Goal: Communication & Community: Answer question/provide support

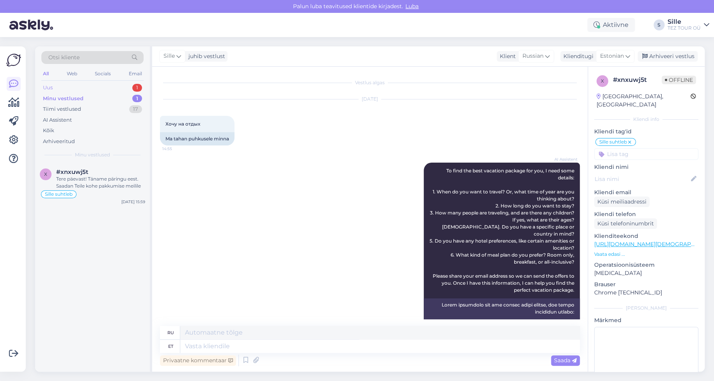
scroll to position [186, 0]
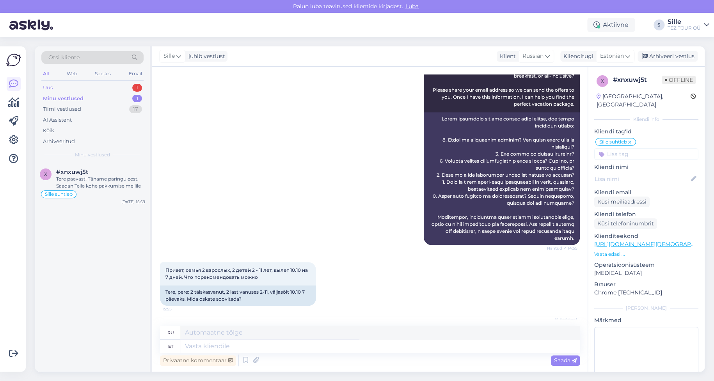
click at [81, 85] on div "Uus 1" at bounding box center [92, 87] width 102 height 11
drag, startPoint x: 91, startPoint y: 172, endPoint x: 98, endPoint y: 185, distance: 14.3
click at [93, 173] on div "#a3talr2r" at bounding box center [100, 172] width 89 height 7
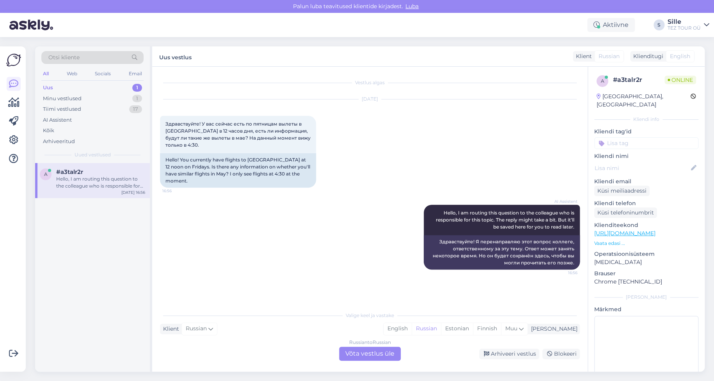
scroll to position [0, 0]
click at [369, 353] on div "Russian to Russian Võta vestlus üle" at bounding box center [370, 354] width 62 height 14
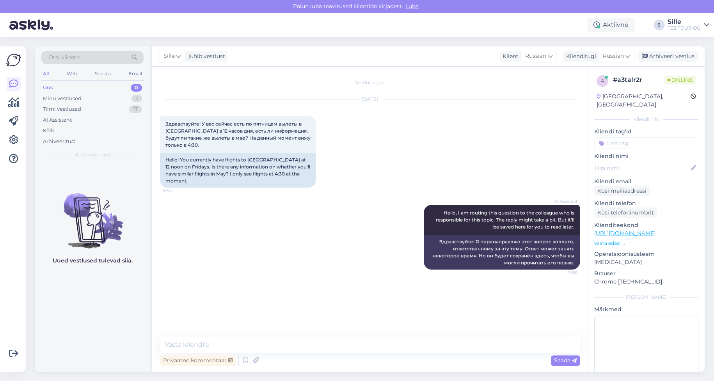
drag, startPoint x: 609, startPoint y: 135, endPoint x: 616, endPoint y: 139, distance: 8.0
click at [609, 137] on input at bounding box center [646, 143] width 104 height 12
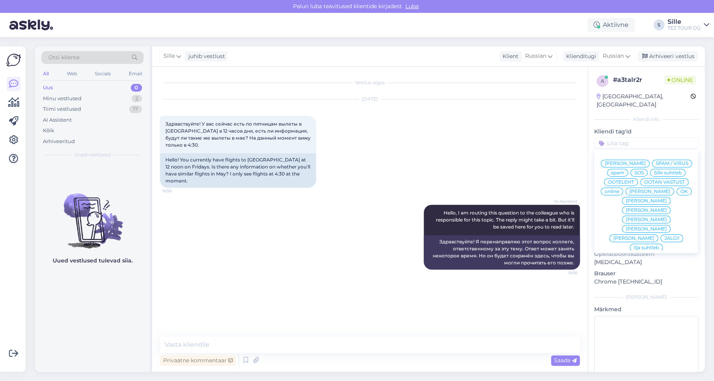
click at [654, 173] on span "Sille suhtleb" at bounding box center [668, 172] width 28 height 5
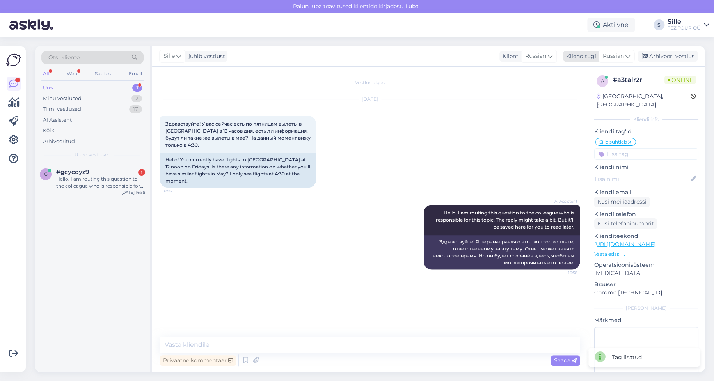
click at [586, 57] on div "Klienditugi" at bounding box center [579, 56] width 33 height 8
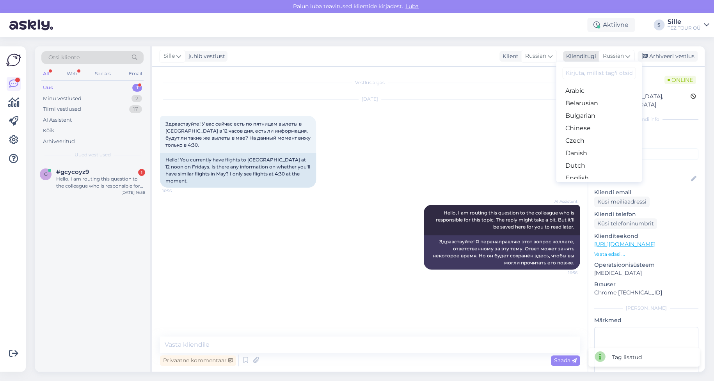
click at [618, 57] on span "Russian" at bounding box center [613, 56] width 21 height 9
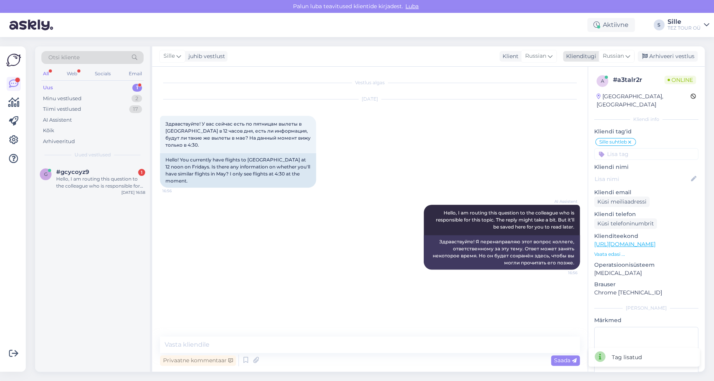
click at [616, 55] on span "Russian" at bounding box center [613, 56] width 21 height 9
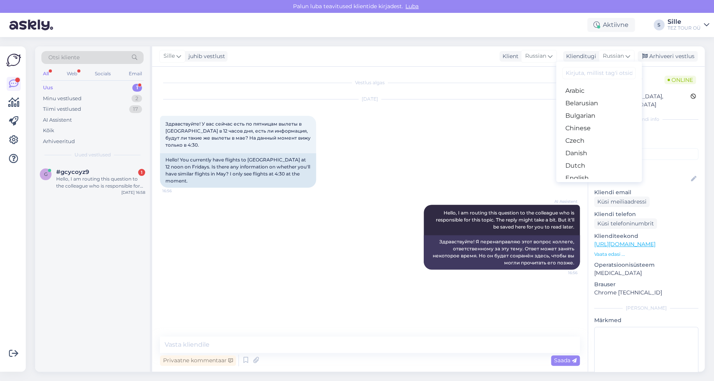
click at [588, 185] on link "Estonian" at bounding box center [599, 191] width 86 height 12
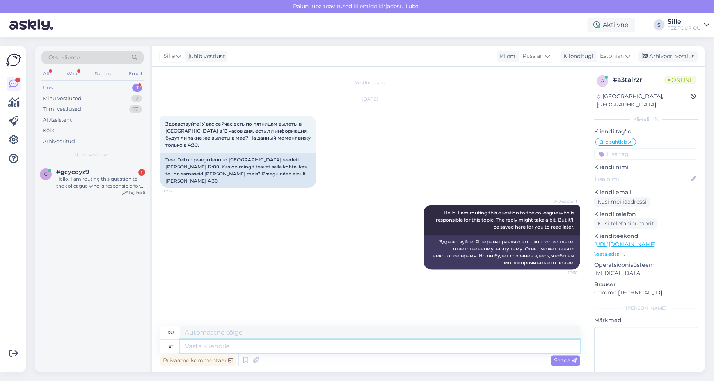
click at [195, 344] on textarea at bounding box center [380, 346] width 400 height 13
type textarea "Tere!"
type textarea "Привет!"
type textarea "Tere"
type textarea "Привет"
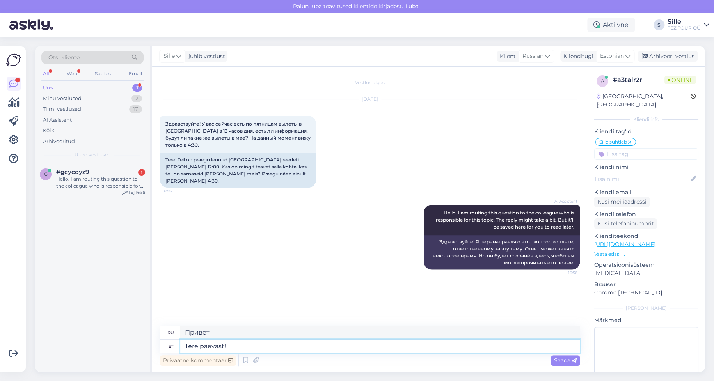
type textarea "Tere päevast!"
type textarea "Добрый день!"
type textarea "Tere päevast! Tänan"
type textarea "Добрый день! [GEOGRAPHIC_DATA]."
type textarea "Tere päevast! Tänan Teid pöördumise ee"
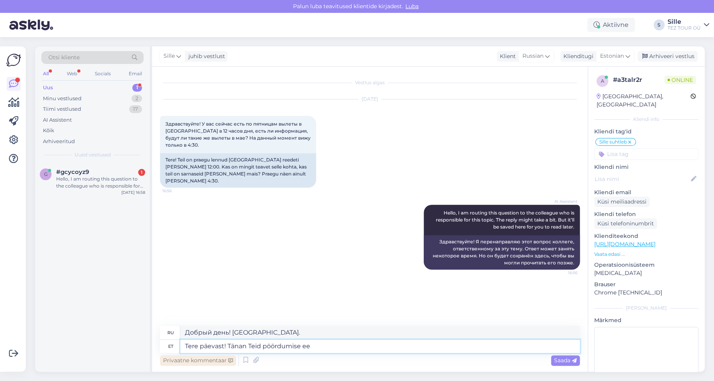
type textarea "Добрый день! Спасибо, что обратились к нам."
type textarea "Tere päevast! Tänan Teid pöördumise eest. [PERSON_NAME]"
type textarea "Добрый день! Спасибо, что связались с нами. Пожалуйста, подождите немного."
type textarea "Tere päevast! Tänan Teid pöördumise eest. Hetkel"
type textarea "Добрый день! Спасибо, что связались с нами. В настоящее время"
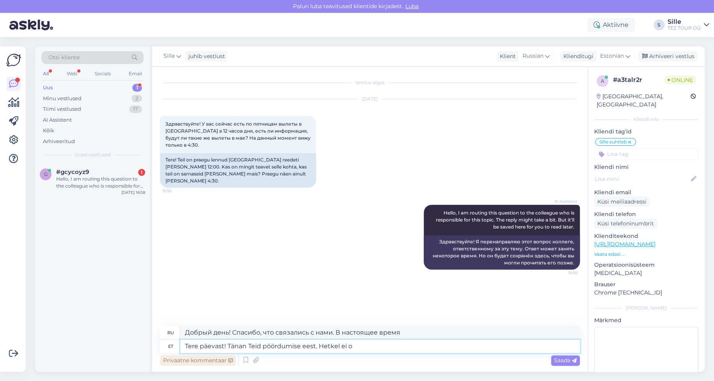
type textarea "Tere päevast! Tänan Teid pöördumise eest. Hetkel ei ol"
type textarea "Добрый день! Спасибо, что связались с нами. В настоящее время нет."
type textarea "Tere päevast! Tänan Teid pöördumise eest. Hetkel ei ole"
type textarea "Добрый день! Спасибо, что связались с нами. В настоящее время недоступно."
type textarea "Tere päevast! Tänan Teid pöördumise eest. Hetkel ei ole veel"
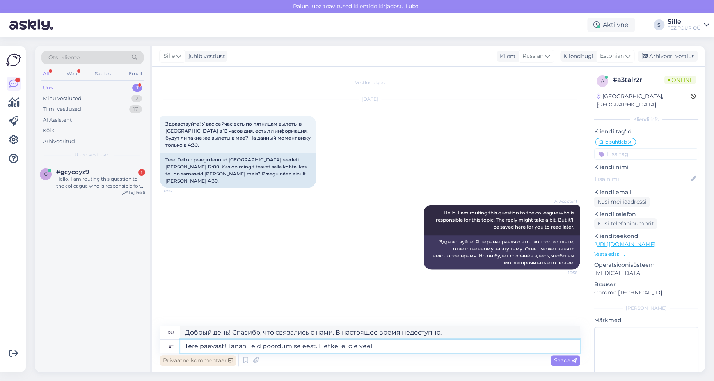
type textarea "Добрый день! Спасибо, что связались с нами. В настоящее время нет"
type textarea "Tere päevast! Tänan Teid pöördumise eest. Hetkel ei ole veel kõik"
type textarea "Добрый день! Спасибо, что связались с нами. Пока не всё готово."
type textarea "Tere päevast! Tänan Teid pöördumise eest. Hetkel ei ole veel kõik reisid l"
type textarea "Добрый день! Спасибо, что связались с нами. В настоящее время не все поездки до…"
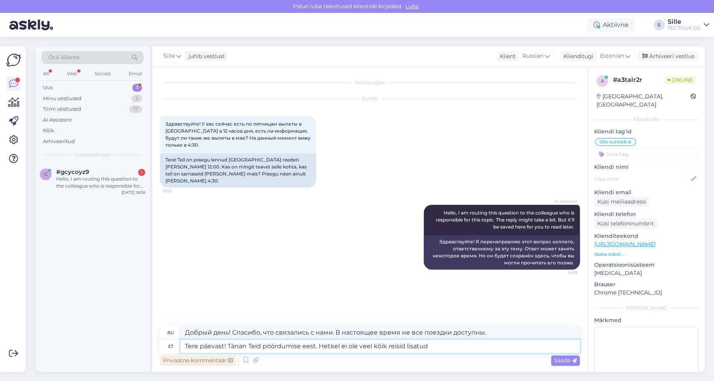
type textarea "Tere päevast! Tänan Teid pöördumise eest. Hetkel ei ole veel kõik reisid lisatud"
type textarea "Добрый день! Спасибо, что связались с нами. Ещё не все поездки добавлены."
type textarea "Tere päevast! Tänan Teid pöördumise eest. Hetkel ei ole veel kõik reisid lisatu…"
type textarea "Добрый день! Спасибо, что связались с нами. Ещё не все поездки на 2026 год доба…"
type textarea "Tere päevast! Tänan Teid pöördumise eest. Hetkel ei ole veel kõik reisid lisatu…"
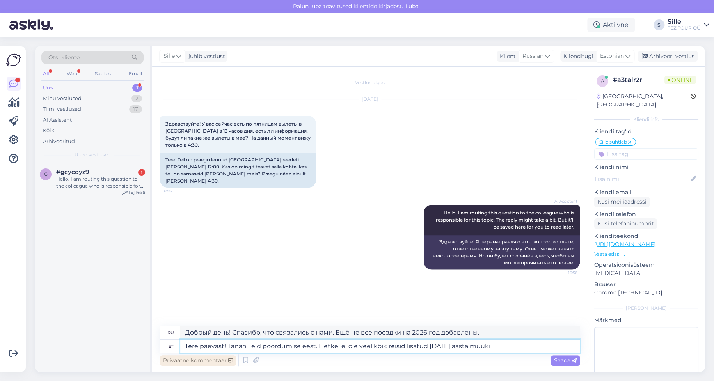
type textarea "Добрый день! Спасибо, что связались с нами. Не все поездки ещё доступны для пок…"
type textarea "Tere päevast! Tänan Teid pöördumise eest. Hetkel ei ole veel kõik reisid lisatu…"
type textarea "Добрый день! Спасибо, что связались с нами. В настоящее время не все поездки до…"
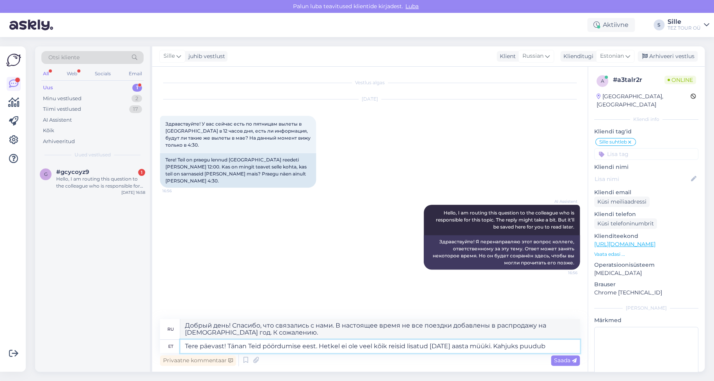
type textarea "Tere päevast! Tänan Teid pöördumise eest. Hetkel ei ole veel kõik reisid lisatu…"
type textarea "Добрый день! Спасибо, что связались с нами. Не все поездки ещё доступны для пок…"
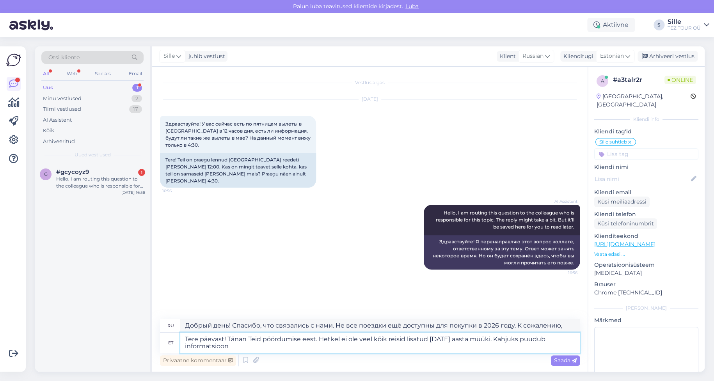
type textarea "Tere päevast! Tänan Teid pöördumise eest. Hetkel ei ole veel kõik reisid lisatu…"
type textarea "Добрый день! Спасибо, что связались с нами. Не все поездки ещё добавлены в расп…"
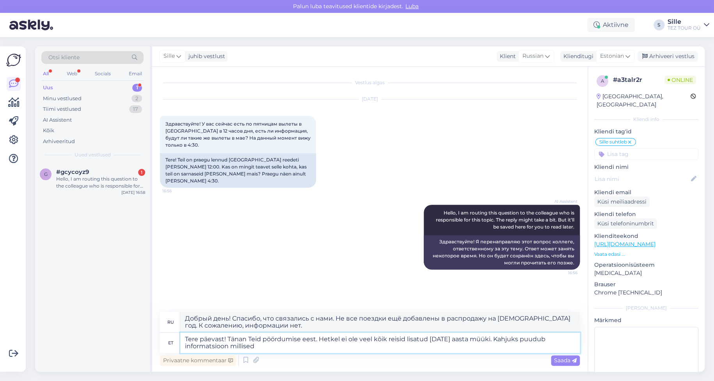
type textarea "Tere päevast! Tänan Teid pöördumise eest. Hetkel ei ole veel kõik reisid lisatu…"
type textarea "Добрый день! Спасибо, что связались с нами. Не все поездки ещё добавлены в расп…"
type textarea "Tere päevast! Tänan Teid pöördumise eest. Hetkel ei ole veel kõik reisid lisatu…"
type textarea "Добрый день! Спасибо, что связались с нами. Не все рейсы ещё доступны для прода…"
type textarea "Tere päevast! Tänan Teid pöördumise eest. Hetkel ei ole veel kõik reisid lisatu…"
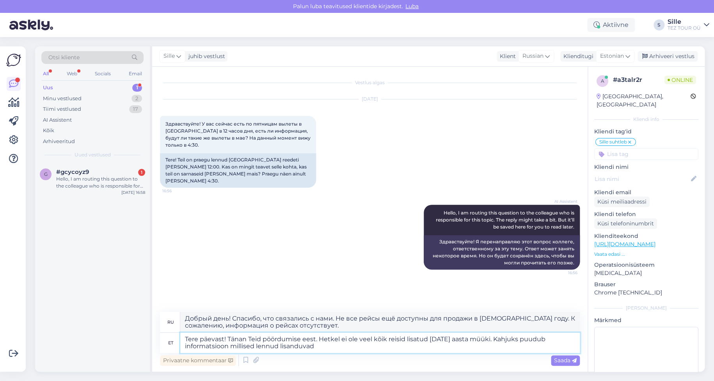
type textarea "Добрый день! Спасибо, что связались с нами. Не все рейсы ещё добавлены в распро…"
type textarea "Tere päevast! Tänan Teid pöördumise eest. Hetkel ei ole veel kõik reisid lisatu…"
click at [559, 359] on span "Saada" at bounding box center [565, 360] width 23 height 7
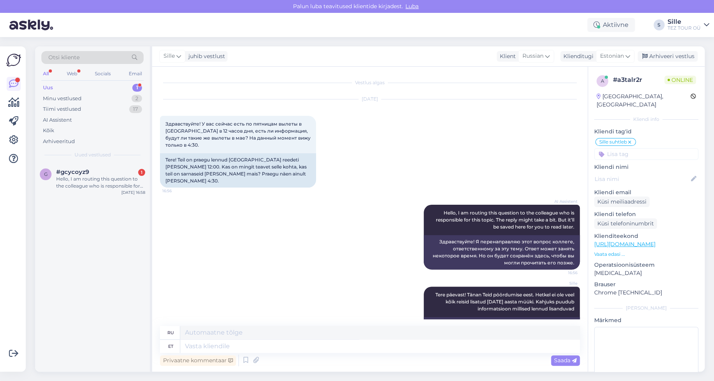
scroll to position [33, 0]
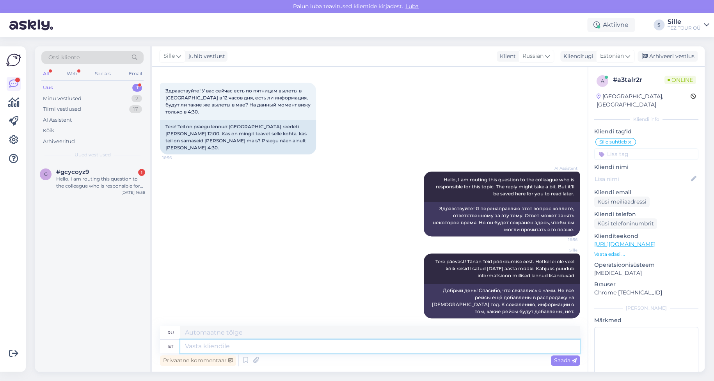
click at [204, 345] on textarea at bounding box center [380, 346] width 400 height 13
type textarea "Loodme"
type textarea "Мы будем"
type textarea "Loodame"
type textarea "Мы надеемся"
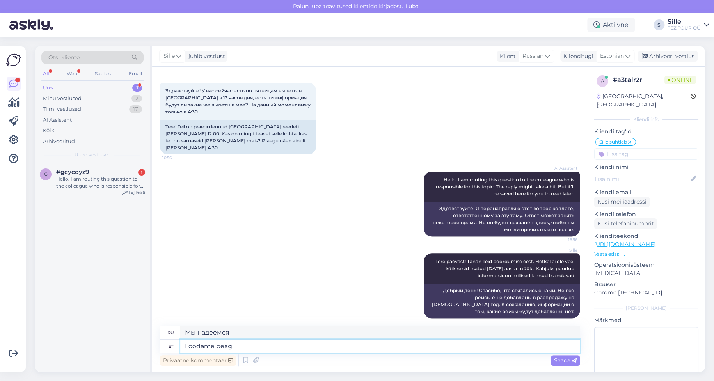
type textarea "Loodame peagi s"
type textarea "Мы надеемся, что скоро"
type textarea "Loodame peagi saada"
type textarea "Надеемся получить его скоро."
type textarea "Loodame peagi saada rohkem i"
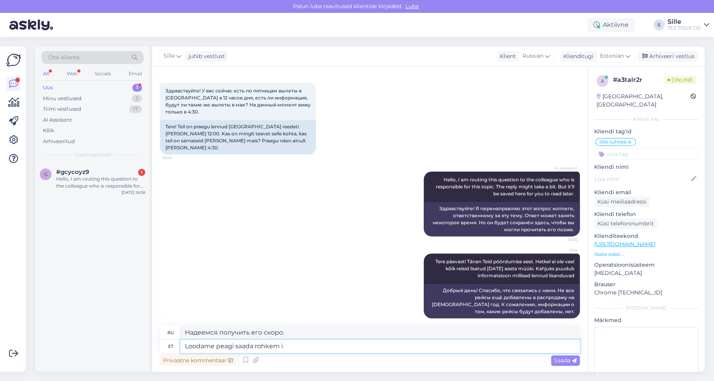
type textarea "Мы надеемся, что скоро их будет больше."
type textarea "Loodame peagi saada rohkem infot."
type textarea "Мы надеемся вскоре получить более подробную информацию."
type textarea "Loodame peagi saada rohkem infot, s"
type textarea "Мы надеемся вскоре получить больше информации."
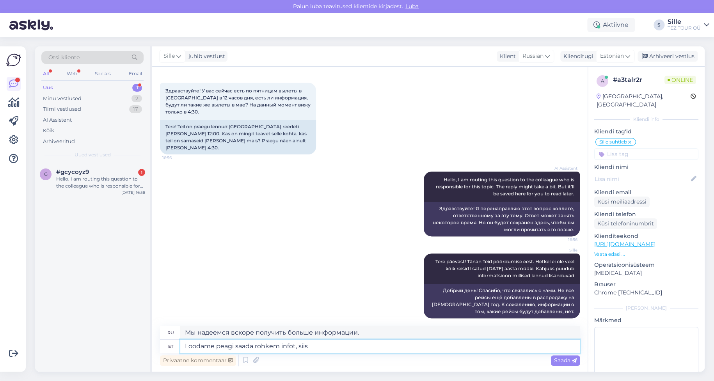
type textarea "Loodame peagi saada rohkem infot, siis e"
type textarea "Мы надеемся, что вскоре у нас будет больше информации."
type textarea "Loodame peagi saada rohkem infot, siis edastame s"
type textarea "Мы надеемся вскоре получить более подробную информацию и передадим ее дальше."
type textarea "Loodame peagi saada rohkem infot, siis edastame selle"
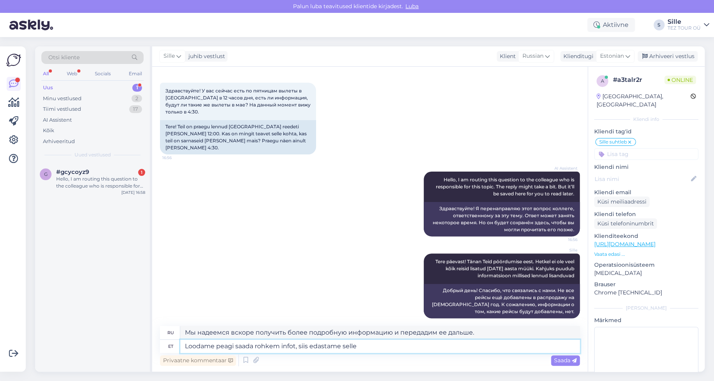
type textarea "Мы надеемся вскоре получить более подробную информацию и перешлем ее."
type textarea "Loodame peagi saada rohkem infot, siis edastame selle Teiole"
type textarea "Мы надеемся вскоре получить более подробную информацию и передадим ее [PERSON_N…"
type textarea "Loodame peagi saada rohkem infot, siis edastame selle Teile"
type textarea "Мы надеемся вскоре получить более подробную информацию и передадим ее вам."
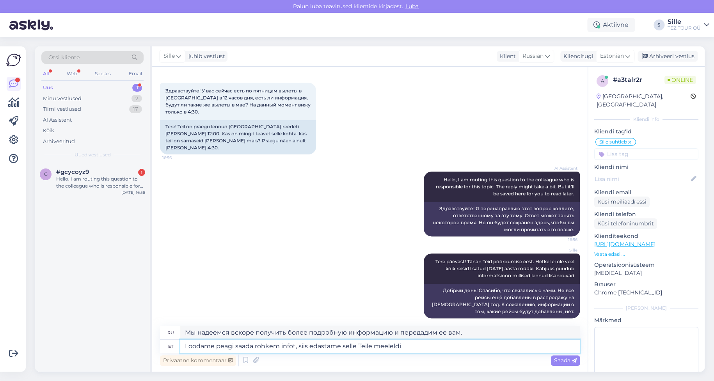
type textarea "Loodame peagi saada rohkem infot, siis edastame selle Teile meeleldi"
type textarea "Мы надеемся вскоре получить больше информации и будем рады поделиться ею с вами."
type textarea "Loodame peagi saada rohkem infot, siis edastame selle Teile meeleldi"
click at [568, 362] on span "Saada" at bounding box center [565, 360] width 23 height 7
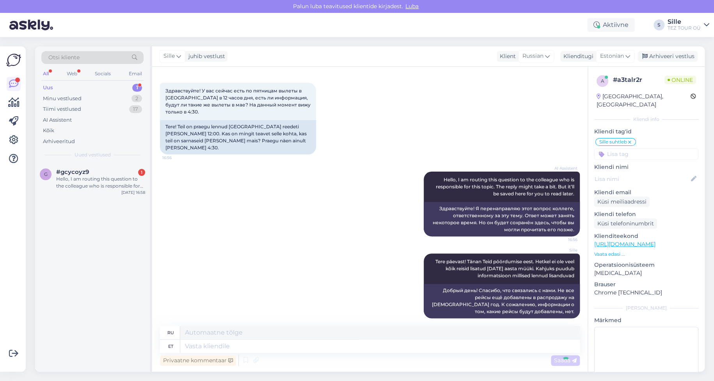
scroll to position [94, 0]
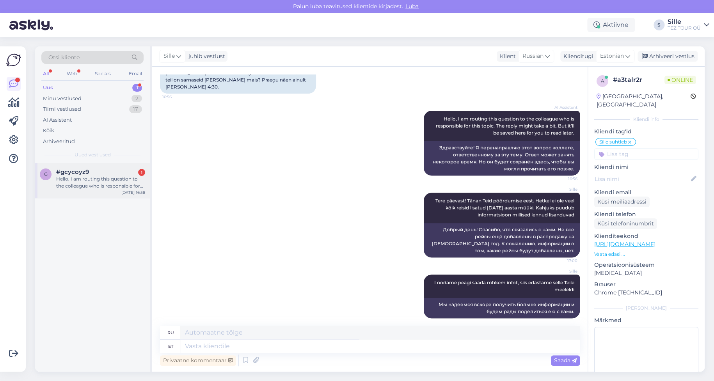
click at [84, 187] on div "Hello, I am routing this question to the colleague who is responsible for this …" at bounding box center [100, 183] width 89 height 14
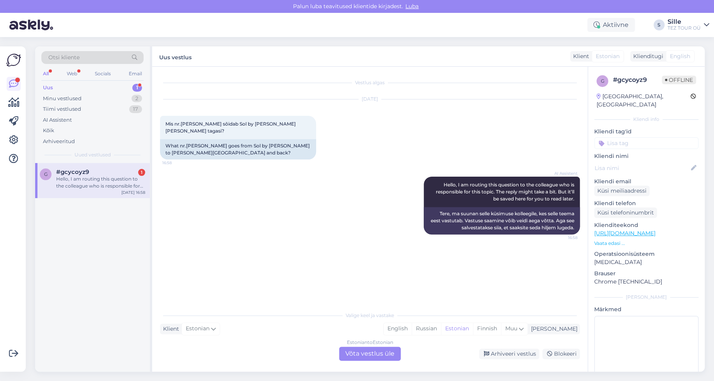
click at [378, 357] on div "Estonian to Estonian Võta vestlus üle" at bounding box center [370, 354] width 62 height 14
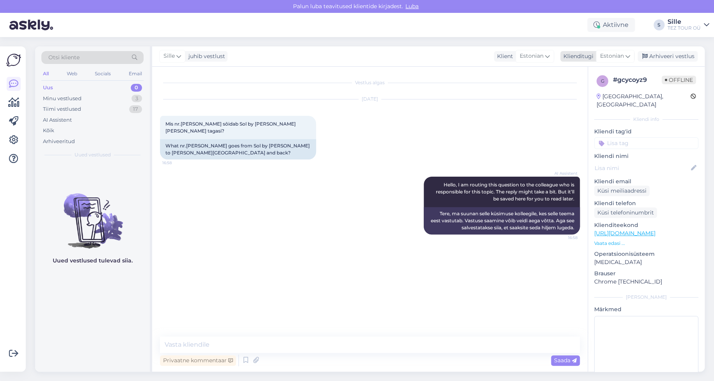
click at [607, 56] on span "Estonian" at bounding box center [612, 56] width 24 height 9
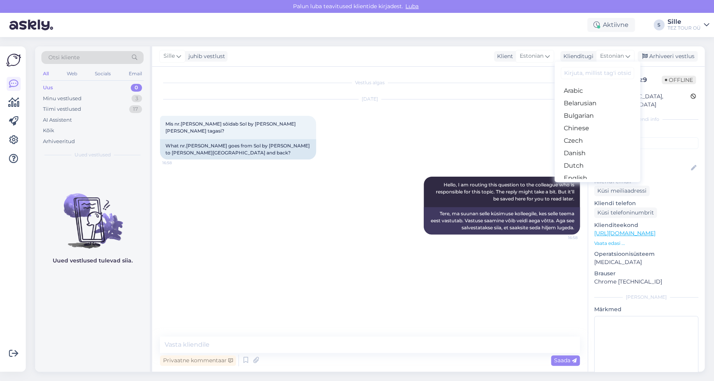
click at [422, 126] on div "[DATE] Mis nr.[PERSON_NAME] sõidab Sol by [PERSON_NAME] [PERSON_NAME] tagasi? 1…" at bounding box center [370, 129] width 420 height 77
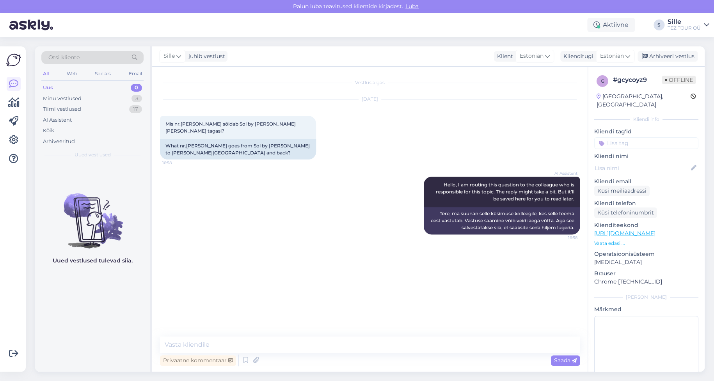
drag, startPoint x: 621, startPoint y: 135, endPoint x: 625, endPoint y: 162, distance: 26.4
click at [620, 137] on input at bounding box center [646, 143] width 104 height 12
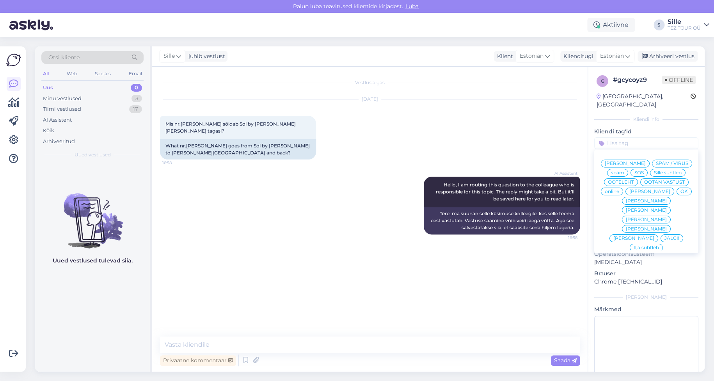
click at [654, 171] on span "Sille suhtleb" at bounding box center [668, 172] width 28 height 5
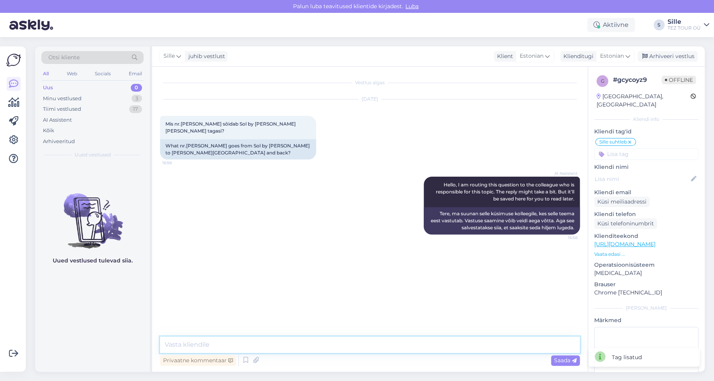
drag, startPoint x: 185, startPoint y: 349, endPoint x: 196, endPoint y: 349, distance: 10.9
click at [186, 348] on textarea at bounding box center [370, 345] width 420 height 16
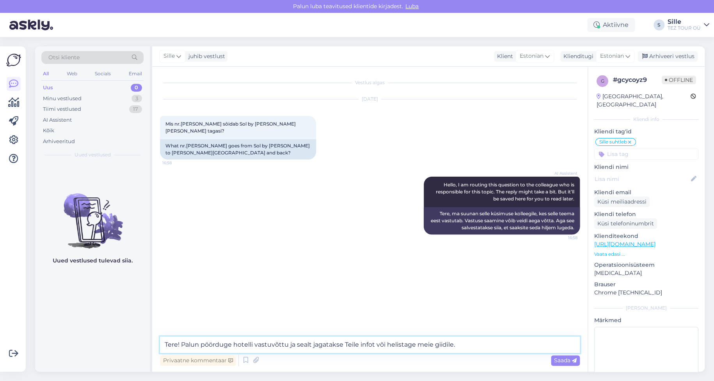
type textarea "Tere! Palun pöörduge hotelli vastuvõttu ja sealt jagatakse Teile infot või heli…"
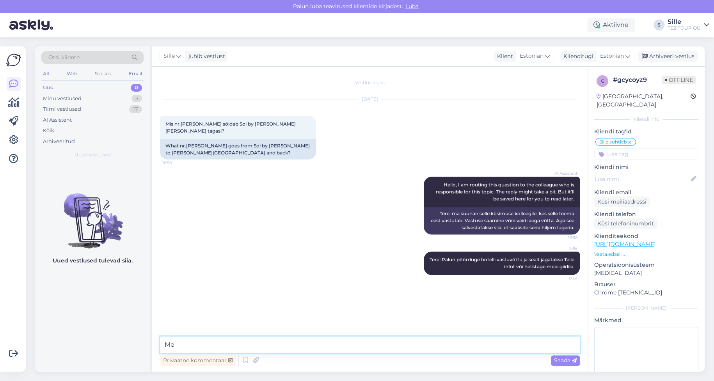
type textarea "M"
type textarea "Ta meeleldi jagab Teiega infot."
click at [185, 343] on textarea at bounding box center [370, 345] width 420 height 16
click at [213, 347] on textarea at bounding box center [370, 345] width 420 height 16
click at [92, 98] on div "Minu vestlused 3" at bounding box center [92, 98] width 102 height 11
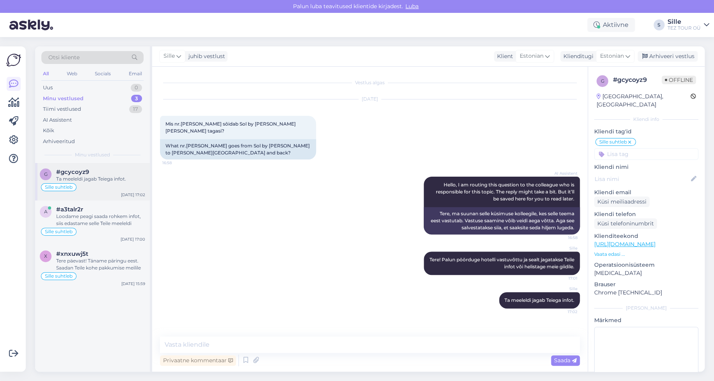
click at [107, 180] on div "Ta meeleldi jagab Teiega infot." at bounding box center [100, 179] width 89 height 7
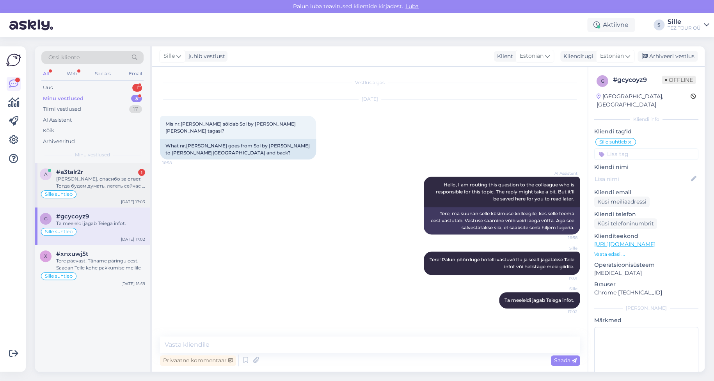
drag, startPoint x: 95, startPoint y: 184, endPoint x: 101, endPoint y: 185, distance: 6.4
click at [96, 183] on div "[PERSON_NAME], спасибо за ответ. Тогда будем думать, лететь сейчас в октябре ил…" at bounding box center [100, 183] width 89 height 14
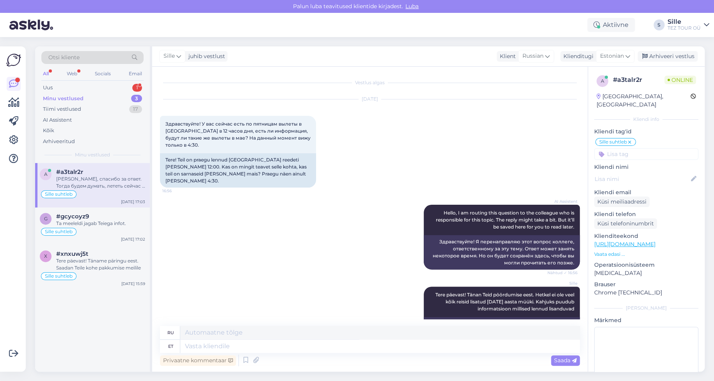
scroll to position [169, 0]
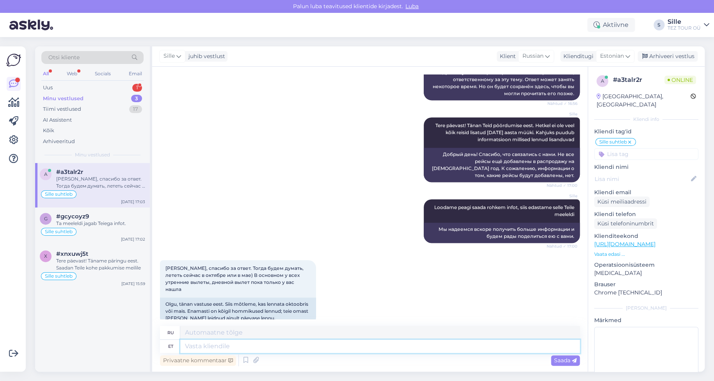
click at [188, 350] on textarea at bounding box center [380, 346] width 400 height 13
type textarea "Palun"
type textarea "Пожалуйста"
type textarea "Palun täpsust"
type textarea "Пожалуйста, будьте точны."
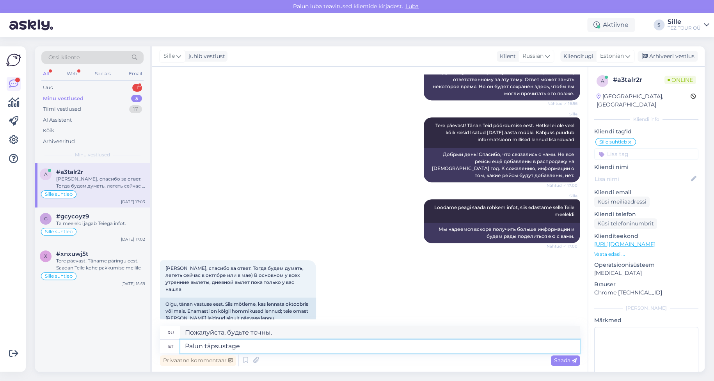
type textarea "Palun täpsustage"
type textarea "Пожалуйста, уточните"
type textarea "Palun täpsustage oma"
type textarea "Пожалуйста, укажите ваш"
type textarea "Palun täpsustage oma reisisoovi, k"
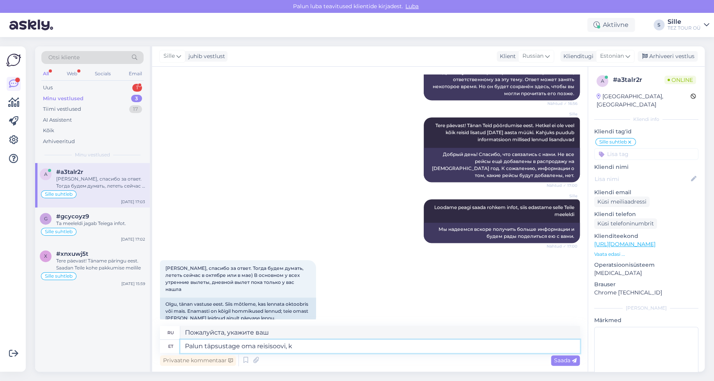
type textarea "Пожалуйста, укажите ваши пожелания относительно поездки,"
type textarea "Palun täpsustage oma reisisoovi, kui s"
type textarea "Пожалуйста, укажите ваши пожелания относительно поездки, если"
type textarea "Palun täpsustage oma reisisoovi, kui soovite s"
type textarea "Если хотите, укажите, пожалуйста, ваши предпочтения по путешествию."
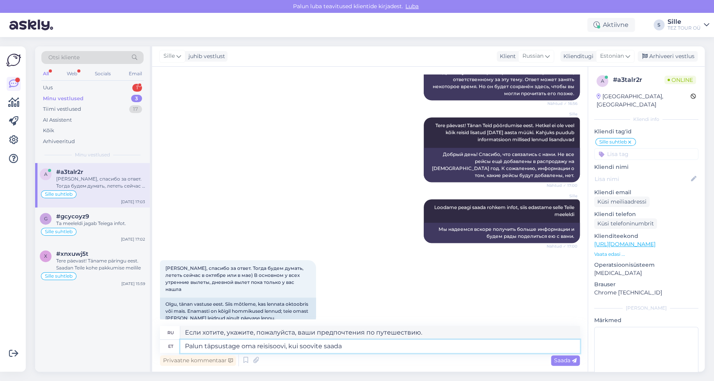
type textarea "Palun täpsustage oma reisisoovi, kui soovite saada"
type textarea "Пожалуйста, укажите ваши предпочтения относительно путешествия, если вы хотите …"
type textarea "Palun täpsustage oma reisisoovi, kui soovite saada meilt"
type textarea "Пожалуйста, укажите ваши пожелания относительно поездки, если вы хотите что-то …"
type textarea "Palun täpsustage oma reisisoovi, kui soovite saada meilt par"
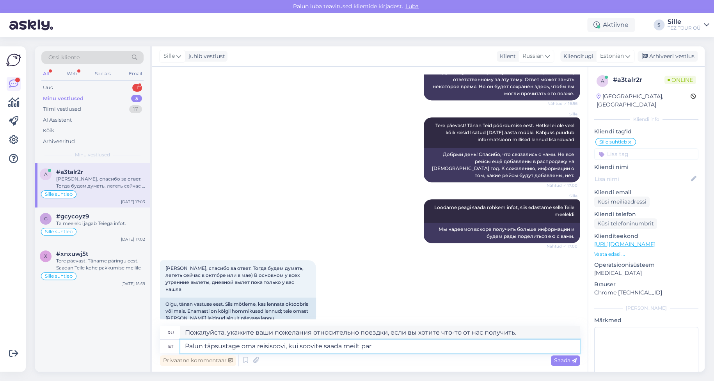
type textarea "Если вы хотите получить от нас расценки, пожалуйста, укажите ваши пожелания отн…"
type textarea "Palun täpsustage oma reisisoovi, kui soovite saada meilt parimaid"
type textarea "Пожалуйста, укажите ваши пожелания по путешествию, если вы хотите получить от н…"
type textarea "Palun täpsustage oma reisisoovi, kui soovite saada meilt parimaid pakkumisi."
type textarea "Пожалуйста, укажите Ваши предпочтения в путешествии, если Вы хотите получать от…"
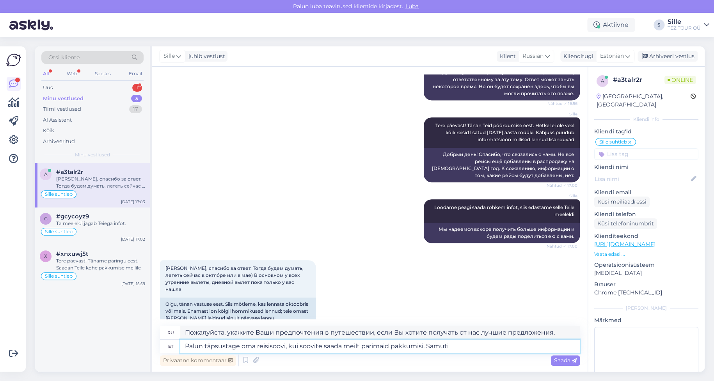
type textarea "Palun täpsustage oma reisisoovi, kui soovite saada meilt parimaid pakkumisi. Sa…"
type textarea "Пожалуйста, укажите ваши предпочтения в путешествии, если хотите получать от на…"
type textarea "Palun täpsustage oma reisisoovi, kui soovite saada meilt parimaid pakkumisi. Sa…"
type textarea "Пожалуйста, укажите ваши предпочтения в путешествии, если вы хотите получать от…"
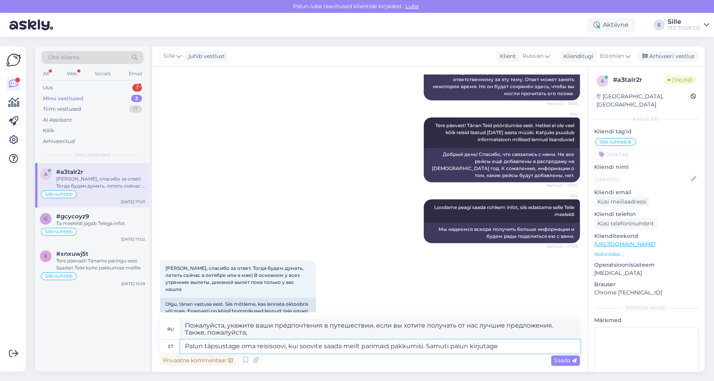
type textarea "Palun täpsustage oma reisisoovi, kui soovite saada meilt parimaid pakkumisi. Sa…"
type textarea "Пожалуйста, укажите ваши пожелания по путешествию, если вы хотите получить от н…"
type textarea "Palun täpsustage oma reisisoovi, kui soovite saada meilt parimaid pakkumisi. Sa…"
type textarea "Пожалуйста, укажите ваши пожелания к путешествию, если вы хотите получить от на…"
type textarea "Palun täpsustage oma reisisoovi, kui soovite saada meilt parimaid pakkumisi. Sa…"
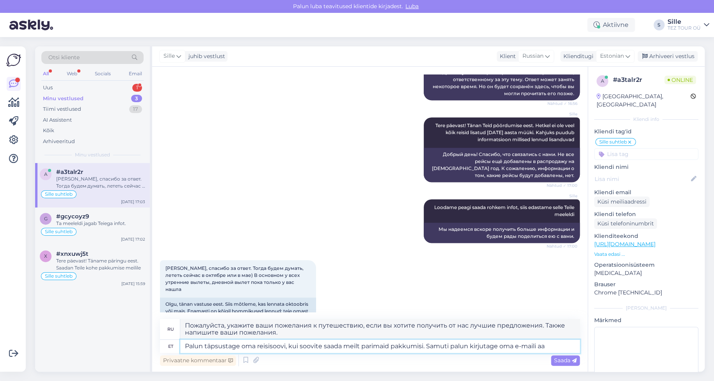
type textarea "Чтобы получать от нас лучшие предложения, пожалуйста, укажите ваши предпочтения…"
type textarea "Palun täpsustage oma reisisoovi, kui soovite saada meilt parimaid pakkumisi. Sa…"
type textarea "Пожалуйста, укажите ваши предпочтения в путешествии, чтобы получать от нас лучш…"
type textarea "Palun täpsustage oma reisisoovi, kui soovite saada meilt parimaid pakkumisi. Sa…"
click at [564, 361] on span "Saada" at bounding box center [565, 360] width 23 height 7
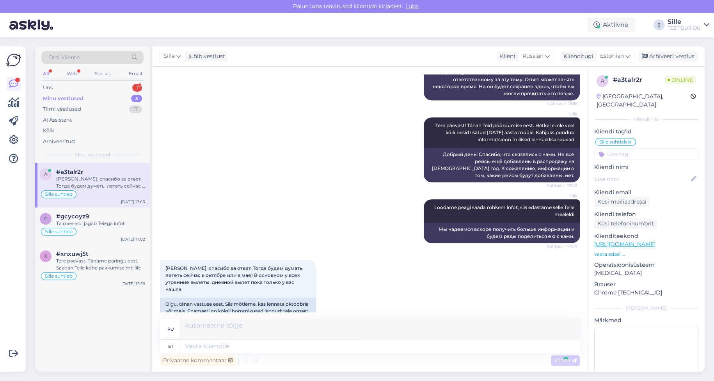
scroll to position [244, 0]
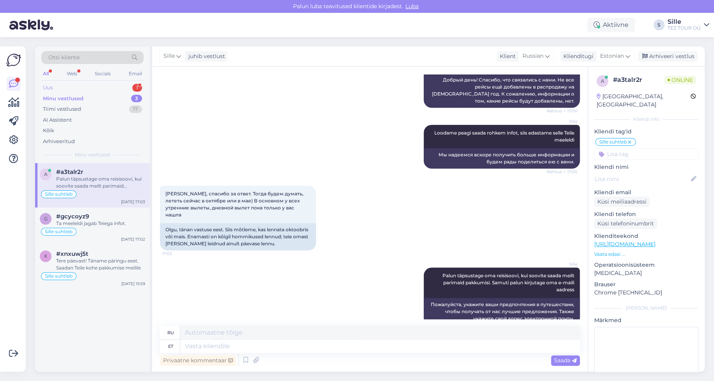
click at [114, 84] on div "Uus 1" at bounding box center [92, 87] width 102 height 11
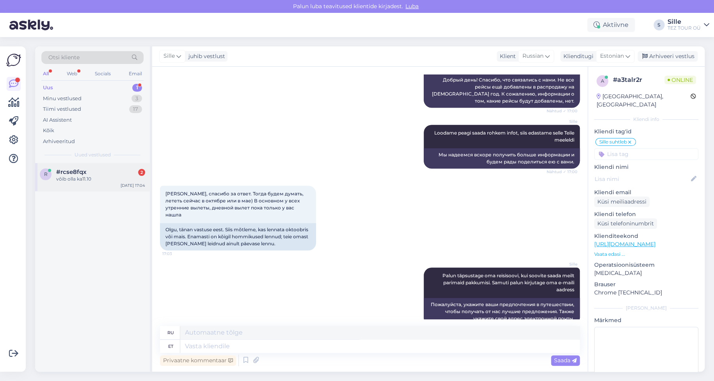
click at [106, 169] on div "#rcse8fqx 2" at bounding box center [100, 172] width 89 height 7
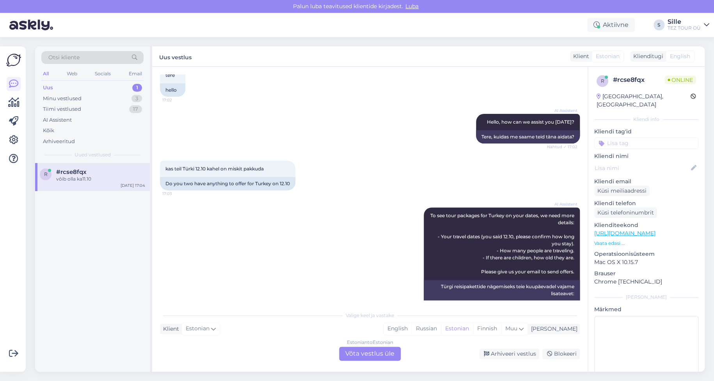
scroll to position [0, 0]
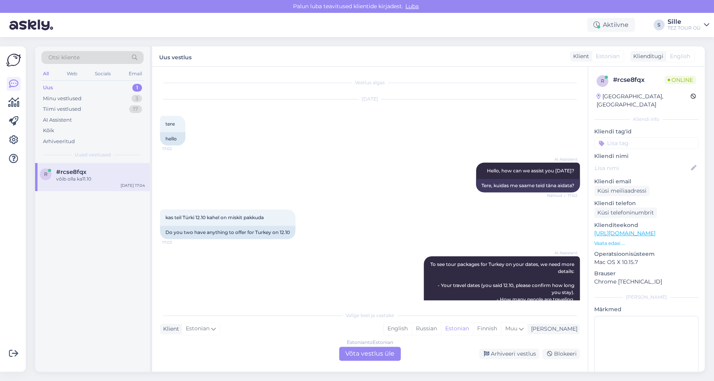
click at [356, 352] on div "Estonian to Estonian Võta vestlus üle" at bounding box center [370, 354] width 62 height 14
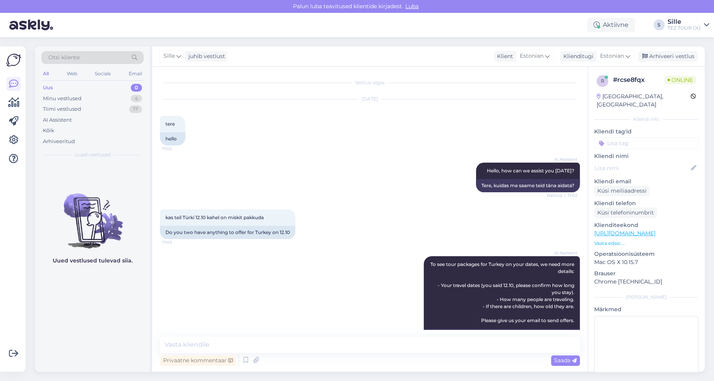
click at [644, 137] on input at bounding box center [646, 143] width 104 height 12
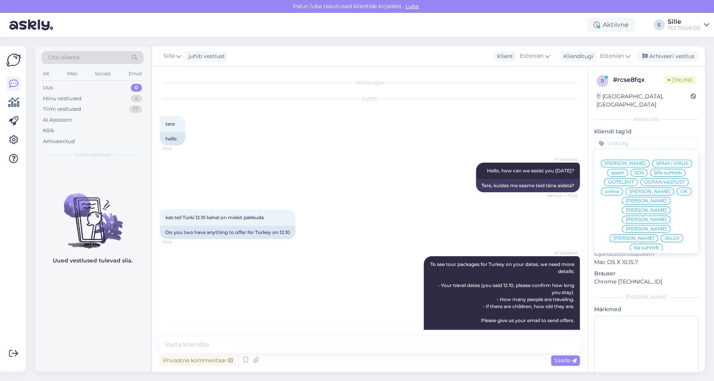
click at [654, 171] on span "Sille suhtleb" at bounding box center [668, 172] width 28 height 5
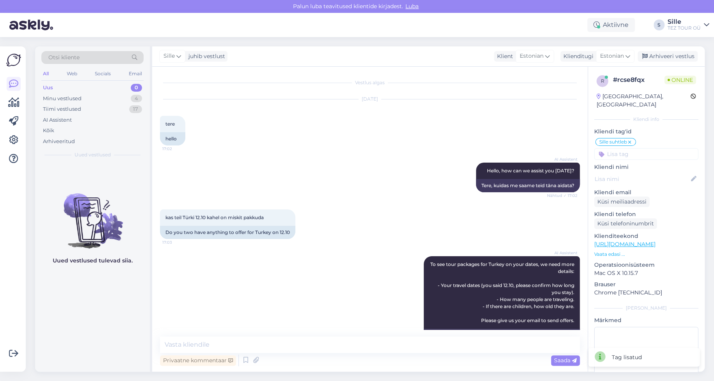
click at [367, 207] on div "kas teil Türki 12.10 kahel on miskit pakkuda 17:03 Do you two have anything to …" at bounding box center [370, 224] width 420 height 47
click at [84, 98] on div "Minu vestlused 4" at bounding box center [92, 98] width 102 height 11
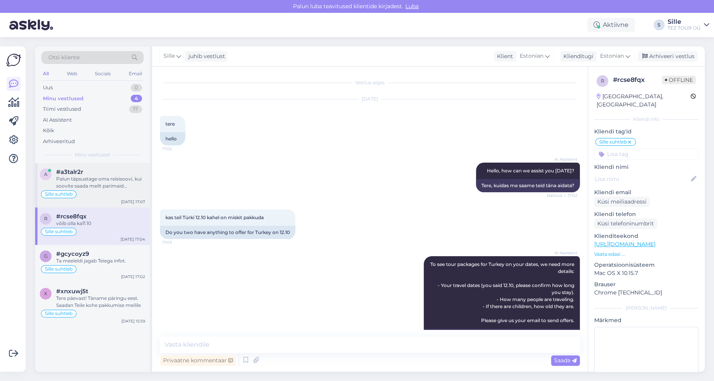
click at [97, 194] on div "Sille suhtleb" at bounding box center [92, 194] width 105 height 9
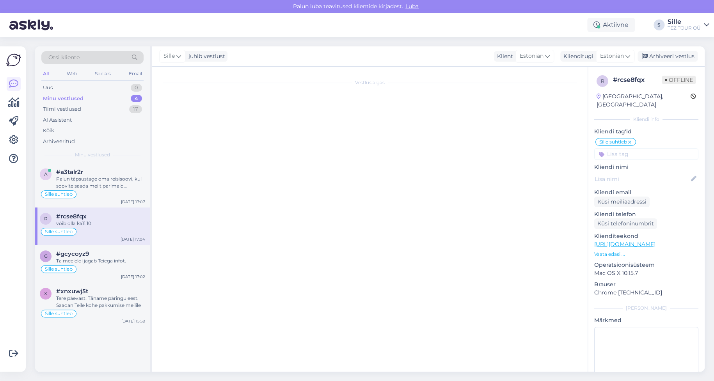
scroll to position [244, 0]
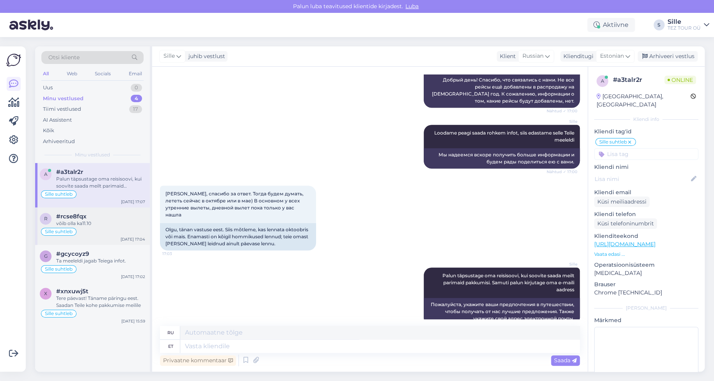
click at [96, 224] on div "võib olla ka11.10" at bounding box center [100, 223] width 89 height 7
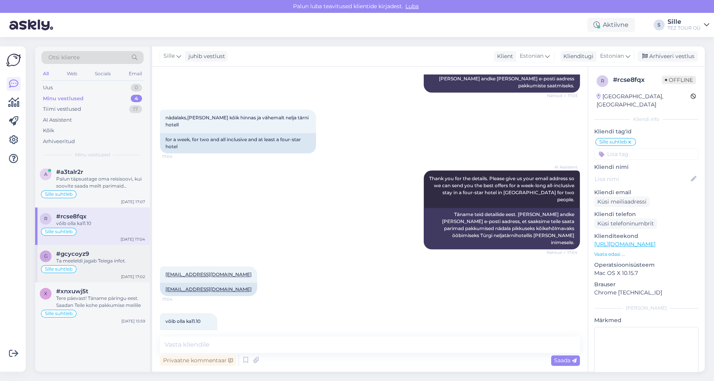
click at [98, 263] on div "Ta meeleldi jagab Teiega infot." at bounding box center [100, 260] width 89 height 7
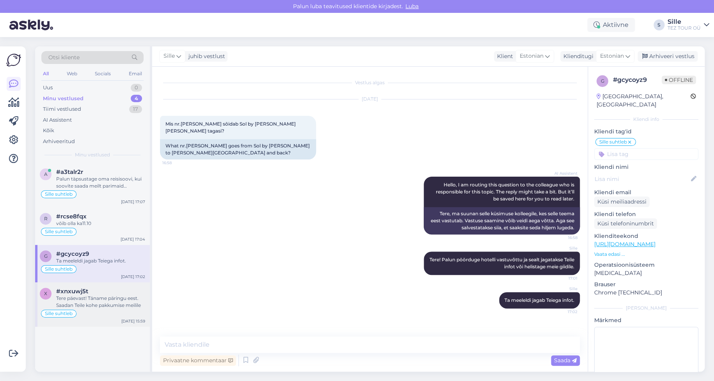
click at [88, 295] on div "Tere päevast! Täname päringu eest. Saadan Teile kohe pakkumise meilile" at bounding box center [100, 302] width 89 height 14
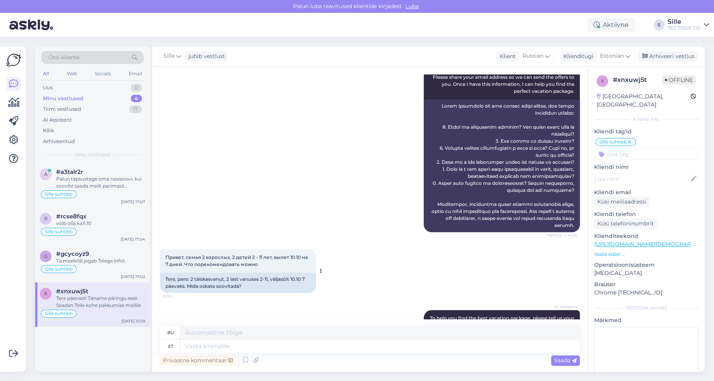
scroll to position [186, 0]
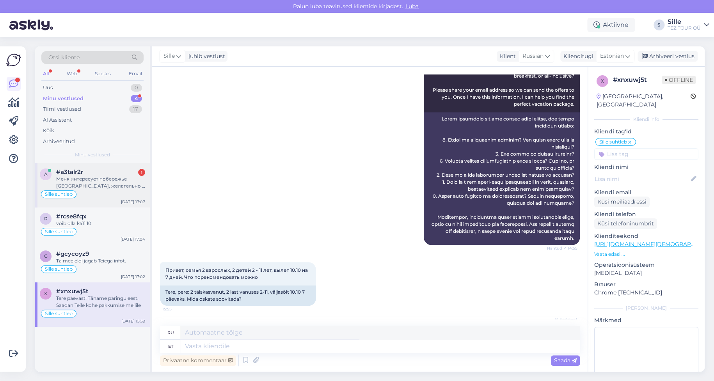
click at [105, 169] on div "#a3talr2r 1" at bounding box center [100, 172] width 89 height 7
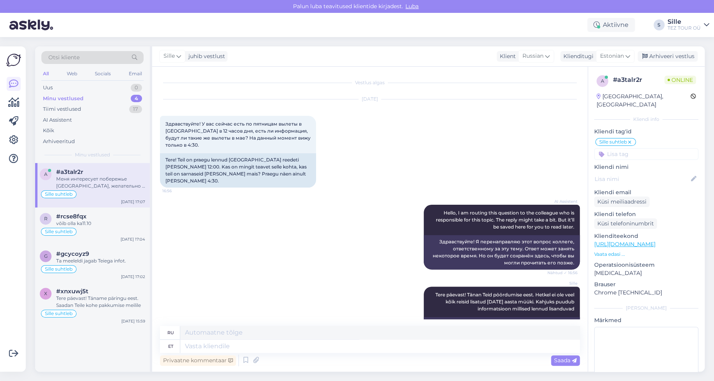
scroll to position [396, 0]
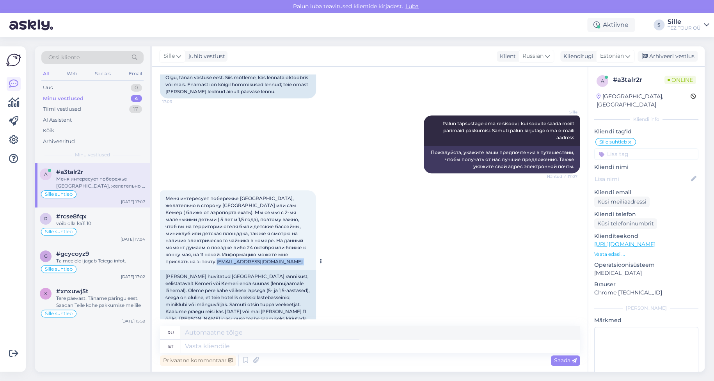
drag, startPoint x: 313, startPoint y: 239, endPoint x: 249, endPoint y: 241, distance: 64.0
click at [249, 241] on div "Меня интересует побережье [GEOGRAPHIC_DATA], желательно в сторону [GEOGRAPHIC_D…" at bounding box center [238, 230] width 156 height 80
copy span "[EMAIL_ADDRESS][DOMAIN_NAME]"
click at [99, 222] on div "võib olla ka11.10" at bounding box center [100, 223] width 89 height 7
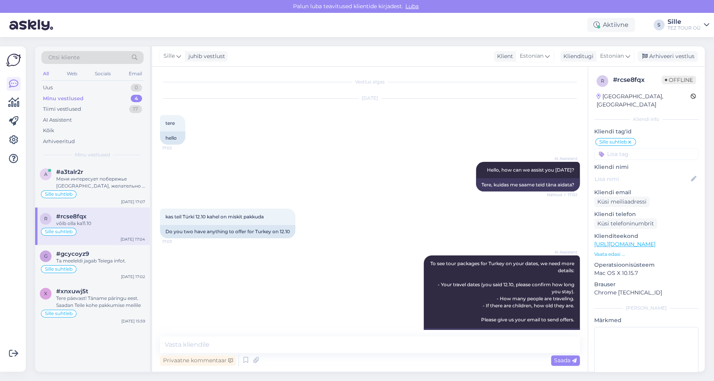
scroll to position [313, 0]
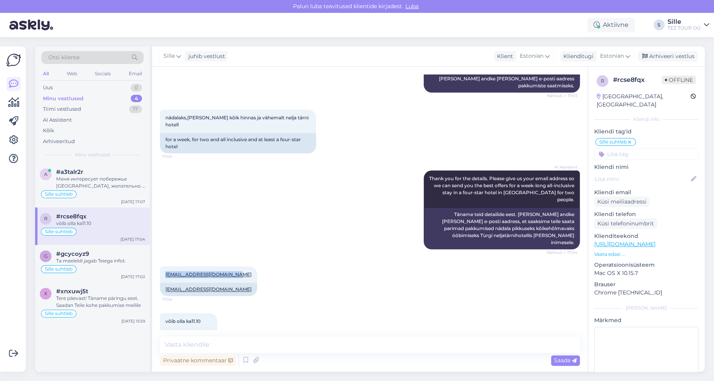
drag, startPoint x: 162, startPoint y: 249, endPoint x: 259, endPoint y: 250, distance: 97.2
click at [259, 258] on div "[EMAIL_ADDRESS][DOMAIN_NAME] 17:04 [EMAIL_ADDRESS][DOMAIN_NAME]" at bounding box center [370, 281] width 420 height 47
click at [261, 258] on div "[EMAIL_ADDRESS][DOMAIN_NAME] 17:04 [EMAIL_ADDRESS][DOMAIN_NAME]" at bounding box center [370, 281] width 420 height 47
copy link "[EMAIL_ADDRESS][DOMAIN_NAME]"
click at [456, 369] on div "Vestlus algas [DATE] tere 17:02 hello AI Assistent Hello, how can we assist you…" at bounding box center [369, 219] width 435 height 305
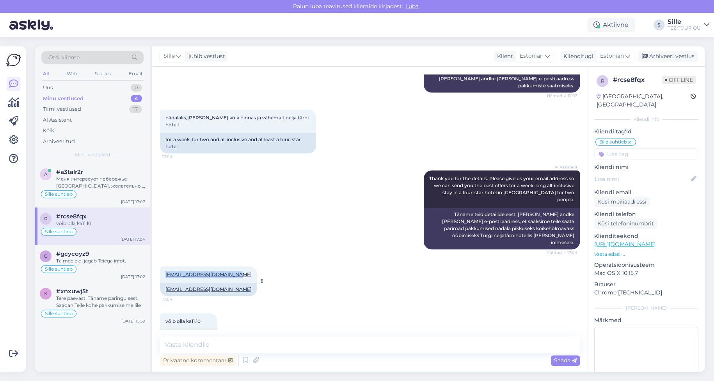
drag, startPoint x: 194, startPoint y: 252, endPoint x: 234, endPoint y: 247, distance: 40.6
click at [234, 266] on div "[EMAIL_ADDRESS][DOMAIN_NAME] 17:04" at bounding box center [208, 274] width 97 height 16
copy link "[EMAIL_ADDRESS][DOMAIN_NAME]"
drag, startPoint x: 178, startPoint y: 350, endPoint x: 188, endPoint y: 347, distance: 10.5
click at [178, 349] on textarea at bounding box center [370, 345] width 420 height 16
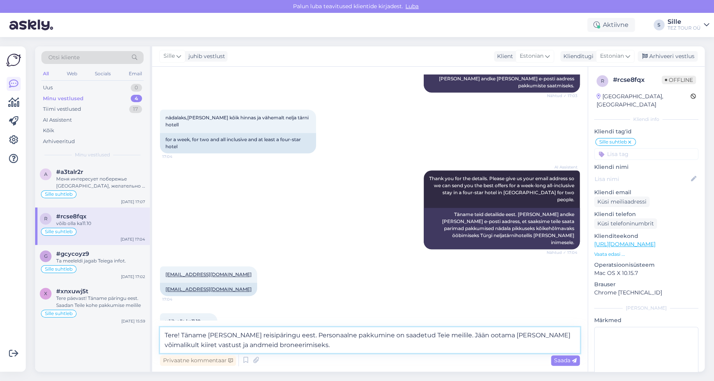
type textarea "Tere! Täname [PERSON_NAME] reisipäringu eest. Personaalne pakkumine on saadetud…"
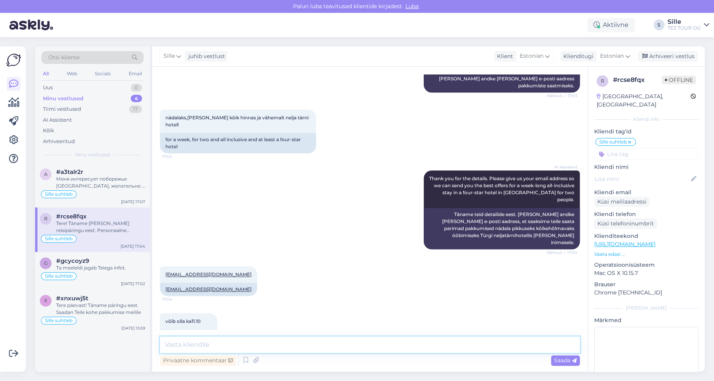
scroll to position [360, 0]
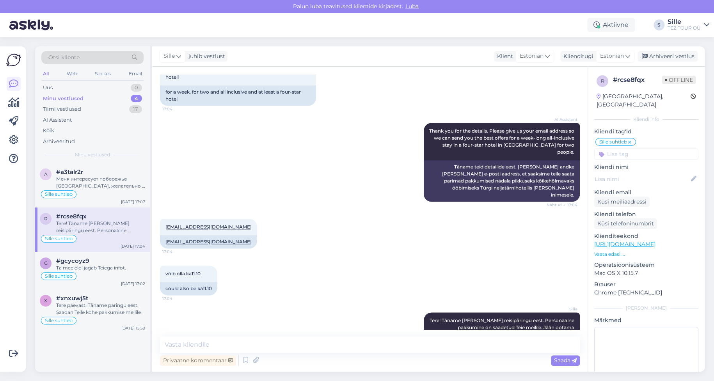
click at [621, 148] on input at bounding box center [646, 154] width 104 height 12
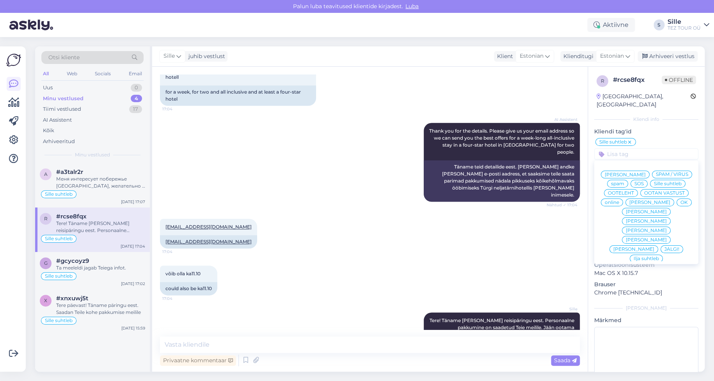
click at [680, 201] on span "OK" at bounding box center [683, 202] width 7 height 5
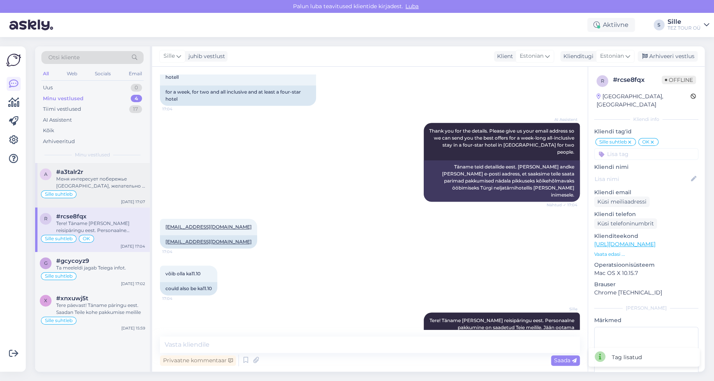
click at [110, 188] on div "Меня интересует побережье [GEOGRAPHIC_DATA], желательно в сторону [GEOGRAPHIC_D…" at bounding box center [100, 183] width 89 height 14
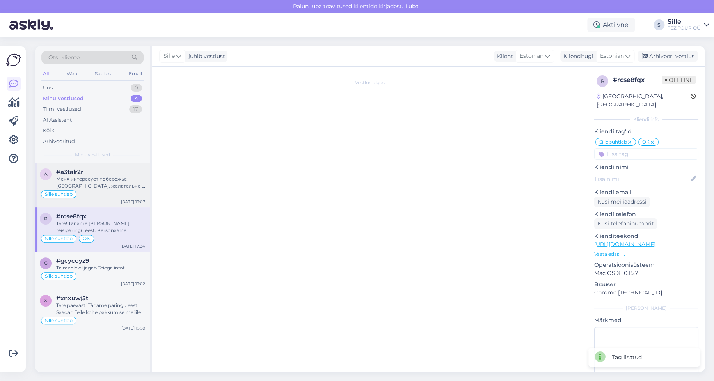
scroll to position [396, 0]
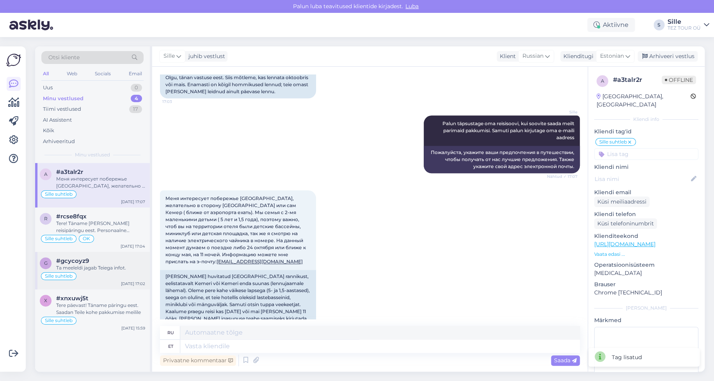
click at [94, 269] on div "Ta meeleldi jagab Teiega infot." at bounding box center [100, 268] width 89 height 7
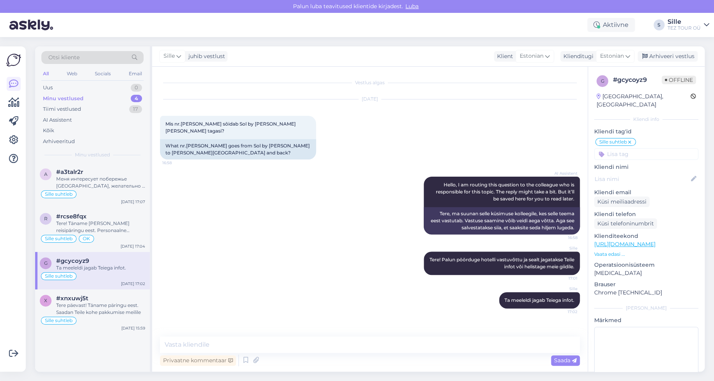
click at [621, 149] on input at bounding box center [646, 154] width 104 height 12
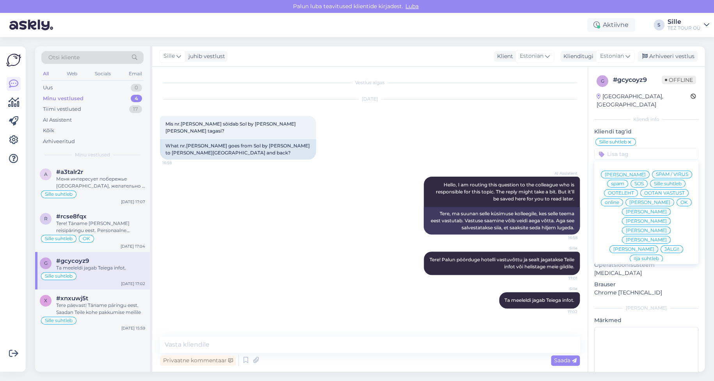
click at [677, 200] on div "OK" at bounding box center [684, 203] width 15 height 8
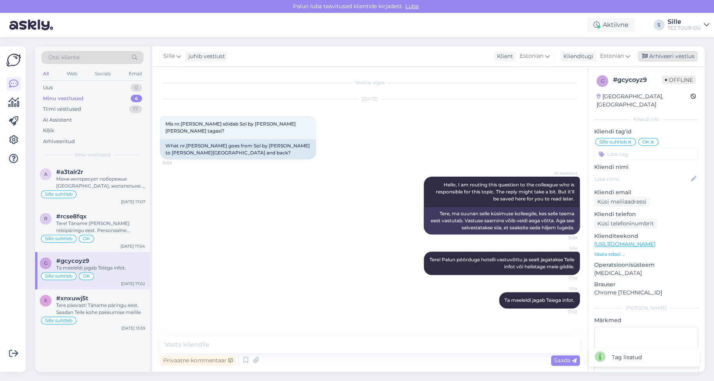
click at [679, 56] on div "Arhiveeri vestlus" at bounding box center [667, 56] width 60 height 11
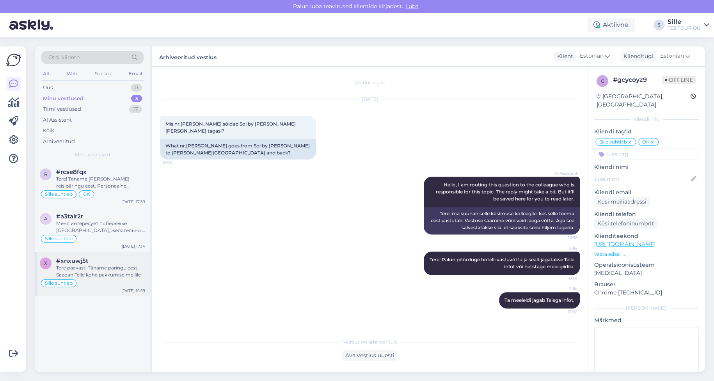
click at [101, 270] on div "Tere päevast! Täname päringu eest. Saadan Teile kohe pakkumise meilile" at bounding box center [100, 272] width 89 height 14
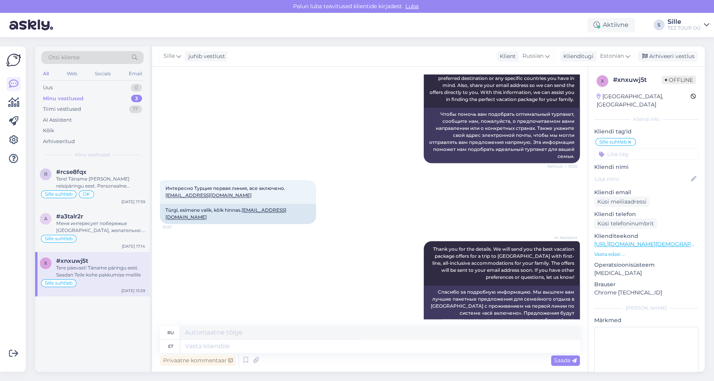
scroll to position [499, 0]
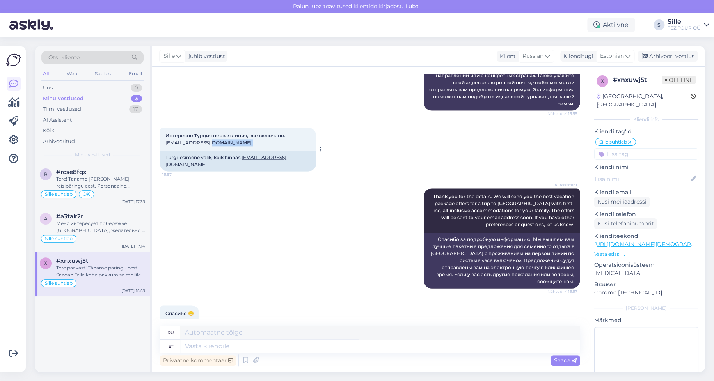
drag, startPoint x: 246, startPoint y: 143, endPoint x: 209, endPoint y: 144, distance: 36.7
click at [209, 144] on div "Интересно Турция первая линия, все включено. [EMAIL_ADDRESS][DOMAIN_NAME] 15:57" at bounding box center [238, 139] width 156 height 23
click at [302, 195] on div "AI Assistent Thank you for the details. We will send you the best vacation pack…" at bounding box center [370, 238] width 420 height 117
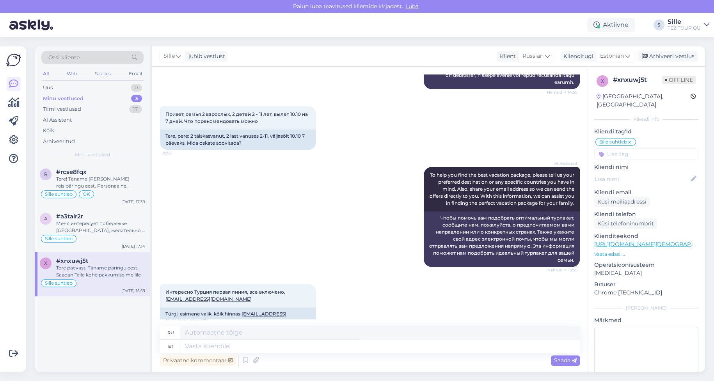
scroll to position [420, 0]
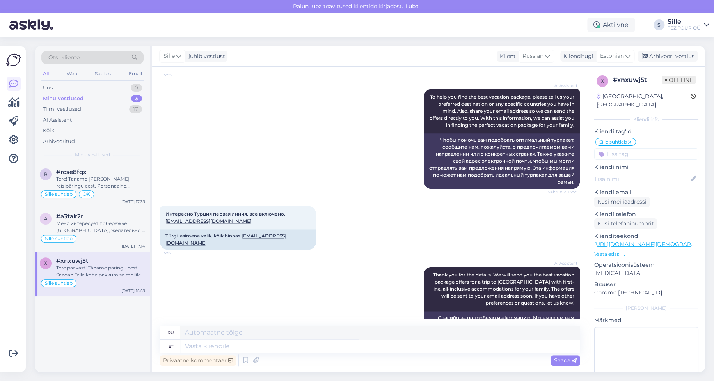
click at [214, 265] on div "AI Assistent Thank you for the details. We will send you the best vacation pack…" at bounding box center [370, 316] width 420 height 117
drag, startPoint x: 249, startPoint y: 238, endPoint x: 252, endPoint y: 244, distance: 7.0
click at [252, 244] on div "Türgi, esimene valik, kõik hinnas. [EMAIL_ADDRESS][DOMAIN_NAME]" at bounding box center [238, 239] width 156 height 20
copy link "[EMAIL_ADDRESS][DOMAIN_NAME]"
click at [209, 340] on textarea at bounding box center [380, 346] width 400 height 13
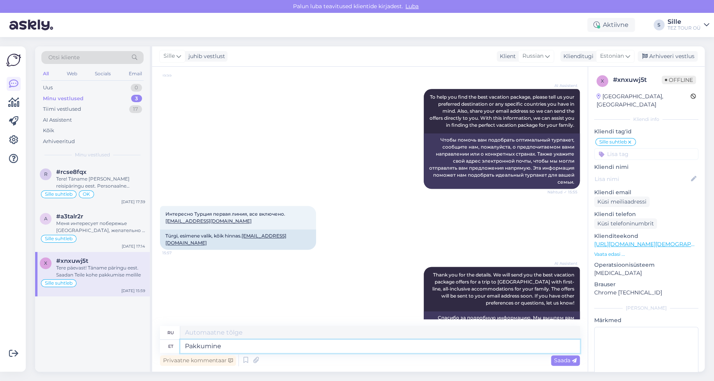
type textarea "Pakkumine"
type textarea "Предложение"
type textarea "Pakkumine on"
type textarea "Предложение действительно"
type textarea "Pakkumine on saadetud"
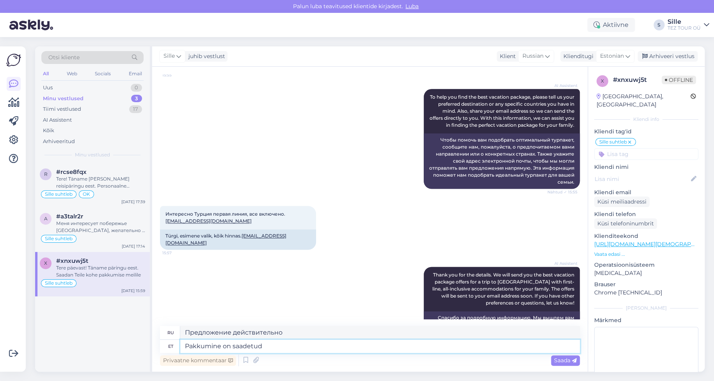
type textarea "Предложение отправлено."
type textarea "Pakkumine on saadetud Teie"
type textarea "Предложение было отправлено вам."
type textarea "Pakkumine on saadetud Teie e-mailile."
type textarea "Предложение отправлено на вашу электронную почту."
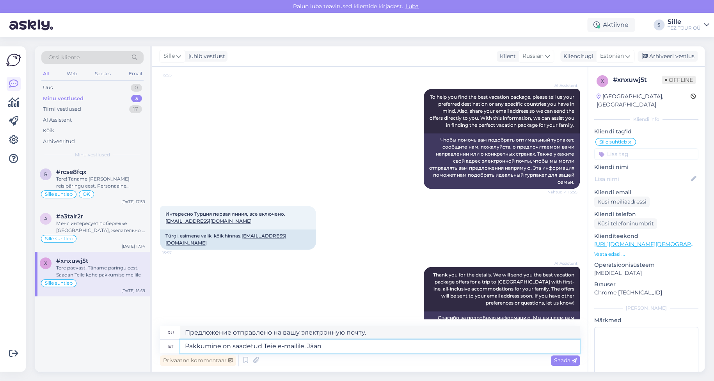
type textarea "Pakkumine on saadetud Teie e-mailile. Jään"
type textarea "Предложение отправлено на вашу электронную почту. Я останусь."
type textarea "Pakkumine on saadetud Teie e-mailile. Jään ootama"
type textarea "Предложение отправлено вам на почту. Подожду."
type textarea "Pakkumine on saadetud Teie e-mailile. Jään ootama Teie"
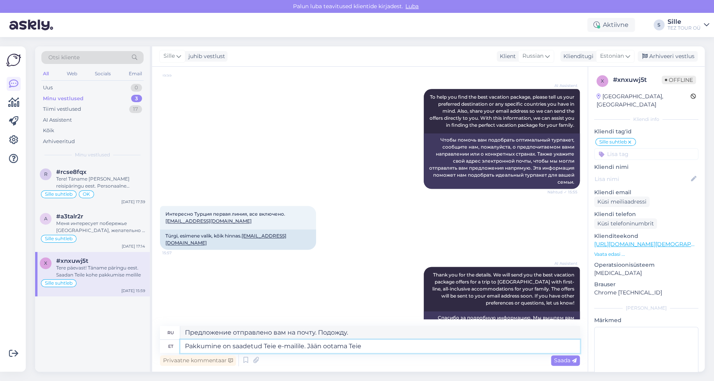
type textarea "Предложение отправлено вам на почту. Жду вашего ответа."
type textarea "Pakkumine on saadetud Teie e-mailile. Jään ootama [PERSON_NAME] vastust j"
type textarea "Предложение отправлено на вашу электронную почту. Жду вашего ответа."
type textarea "Pakkumine on saadetud Teie e-mailile. Jään ootama [PERSON_NAME] vastust, valikut"
type textarea "Предложение отправлено на вашу электронную почту. Жду вашего ответа, выбор"
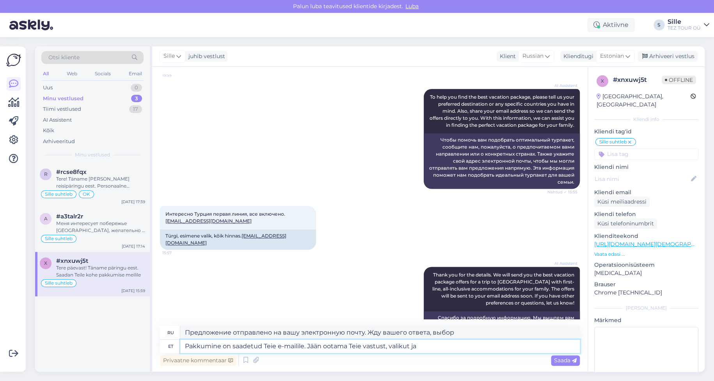
type textarea "Pakkumine on saadetud Teie e-mailile. Jään ootama [PERSON_NAME] vastust, valiku…"
type textarea "Предложение отправлено на вашу электронную почту. Жду вашего ответа, выбора [PE…"
type textarea "Pakkumine on saadetud Teie e-mailile. Jään ootama Teie vastust, valikut ja andm…"
type textarea "Предложение отправлено вам на почту. Жду вашего ответа, выбора и подробностей."
type textarea "Pakkumine on saadetud Teie e-mailile. Jään ootama Teie vastust, valikut ja andm…"
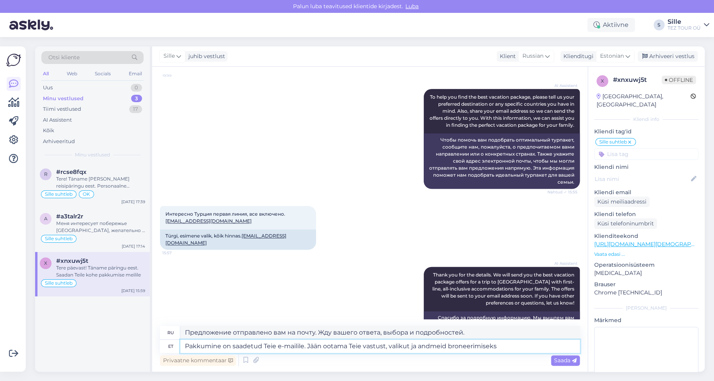
type textarea "Предложение отправлено вам на почту. Жду вашего ответа, информации о выборе и б…"
drag, startPoint x: 517, startPoint y: 347, endPoint x: 412, endPoint y: 345, distance: 105.4
click at [412, 345] on textarea "Pakkumine on saadetud Teie e-mailile. Jään ootama Teie vastust, valikut ja andm…" at bounding box center [380, 346] width 400 height 13
click at [388, 349] on textarea "Pakkumine on saadetud Teie e-mailile. Jään ootama Teie vastust, valikut ja andm…" at bounding box center [380, 346] width 400 height 13
type textarea "Pakkumine on saadetud Teie e-mailile. Jään ootama Teie vastustvalikut ja andmei…"
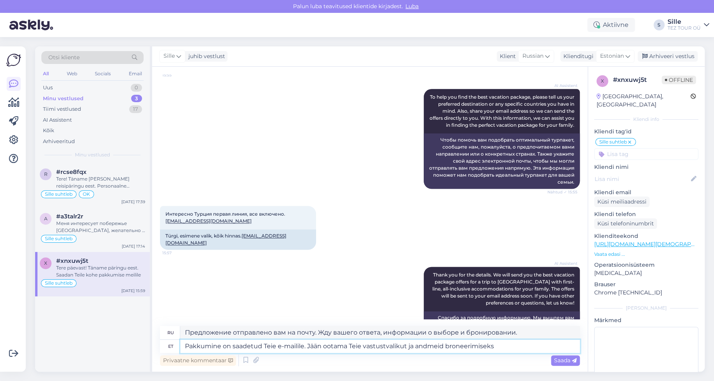
type textarea "Предложение отправлено на вашу электронную почту. Жду вашего ответа и информаци…"
type textarea "Pakkumine on saadetud Teie e-mailile. Jään ootama [PERSON_NAME] vastust valikut…"
type textarea "Предложение отправлено вам на почту. Жду вашего ответа с информацией о выборе и…"
type textarea "Pakkumine on saadetud Teie e-mailile. Jään ootama [PERSON_NAME] vastust jvaliku…"
type textarea "Предложение отправлено вам на электронную почту. Жду вашего ответа с подробност…"
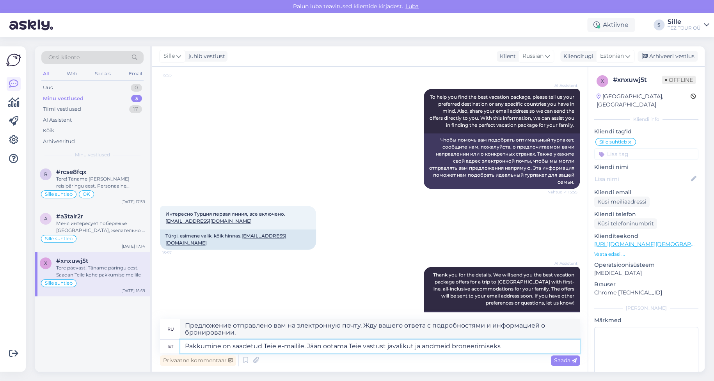
type textarea "Pakkumine on saadetud Teie e-mailile. Jään ootama [PERSON_NAME] vastust ja vali…"
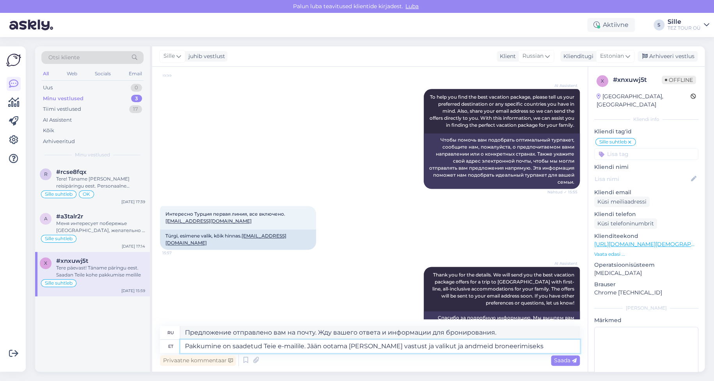
type textarea "Предложение отправлено вам на электронную почту. Жду вашего ответа и информации…"
drag, startPoint x: 417, startPoint y: 346, endPoint x: 517, endPoint y: 342, distance: 99.6
click at [517, 342] on textarea "Pakkumine on saadetud Teie e-mailile. Jään ootama [PERSON_NAME] vastust ja vali…" at bounding box center [380, 346] width 400 height 13
type textarea "Pakkumine on saadetud Teie e-mailile. Jään ootama [PERSON_NAME] vastust ja vali…"
type textarea "Предложение отправлено на вашу электронную почту. Жду вашего ответа и выбора."
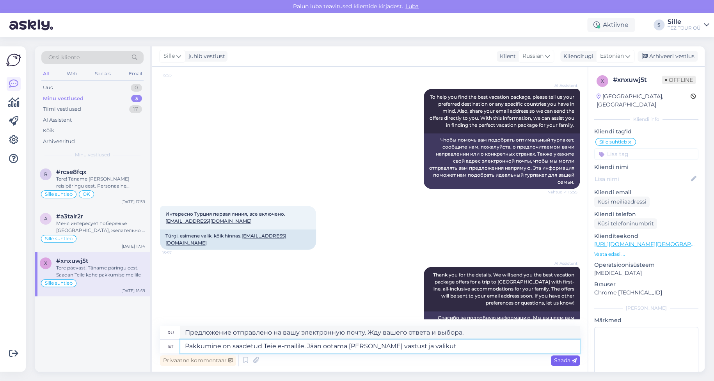
type textarea "Pakkumine on saadetud Teie e-mailile. Jään ootama [PERSON_NAME] vastust ja vali…"
click at [565, 360] on span "Saada" at bounding box center [565, 360] width 23 height 7
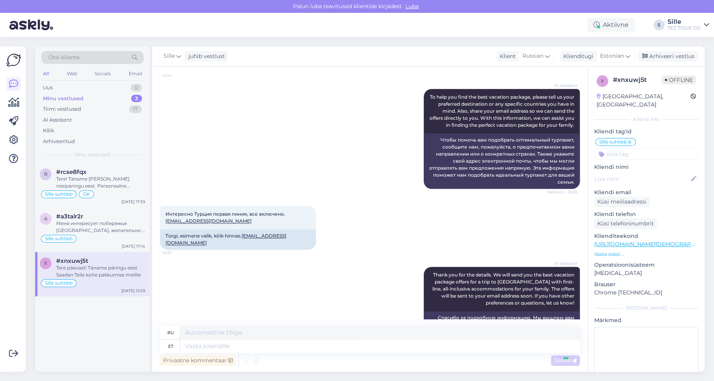
scroll to position [637, 0]
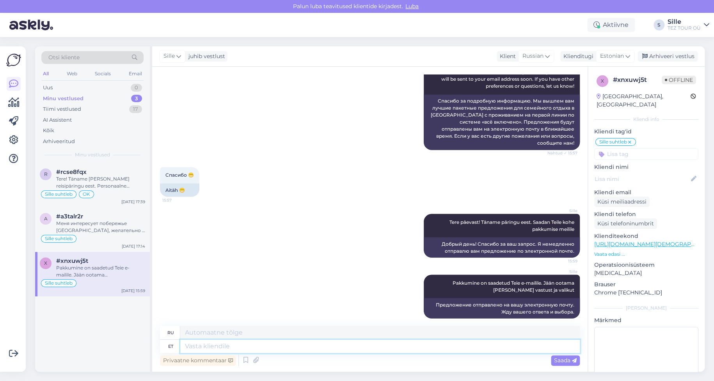
click at [241, 348] on textarea at bounding box center [380, 346] width 400 height 13
type textarea "Broneerimiseks"
type textarea "Для бронирования"
type textarea "Broneerimiseks vajalikud a"
type textarea "Требуется для бронирования"
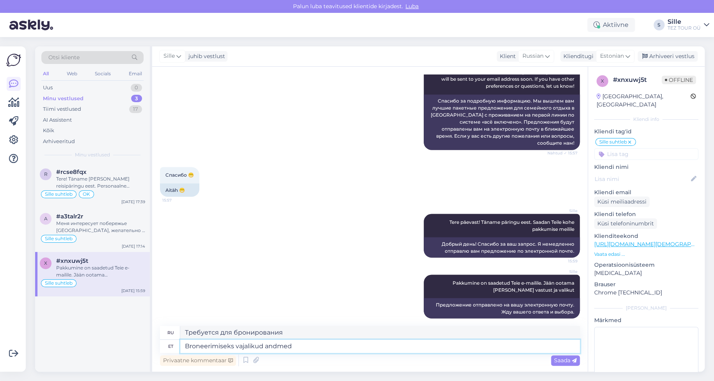
type textarea "Broneerimiseks vajalikud andmed"
type textarea "Информация, необходимая для бронирования"
type textarea "Broneerimiseks vajalikud andmed palun"
type textarea "Пожалуйста, предоставьте необходимую информацию для бронирования."
type textarea "Broneerimiseks vajalikud andmed palun saatke"
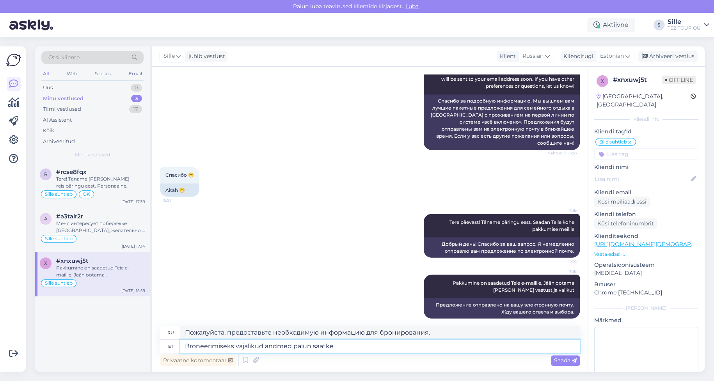
type textarea "Пожалуйста, отправьте необходимую информацию для бронирования."
type textarea "Broneerimiseks vajalikud andmed palun saatke meilile si"
type textarea "Пожалуйста, отправьте необходимую для бронирования информацию на электронную по…"
type textarea "Broneerimiseks vajalikud andmed palun saatke meilile [EMAIL_ADDRESS][DOMAIN_NAM…"
type textarea "Необходимую информацию для бронирования отправьте на [EMAIL_ADDRESS][DOMAIN_NAM…"
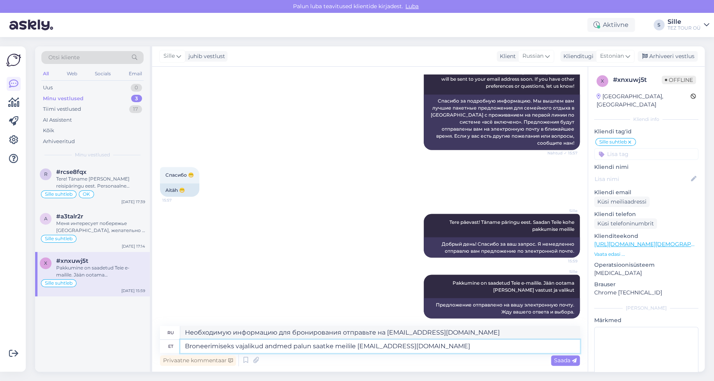
type textarea "Broneerimiseks vajalikud andmed palun saatke meilile [EMAIL_ADDRESS][DOMAIN_NAM…"
click at [376, 335] on textarea "Необходимую информацию для бронирования отправьте на [EMAIL_ADDRESS][DOMAIN_NAM…" at bounding box center [380, 332] width 400 height 13
click at [395, 278] on div "Sille Pakkumine on saadetud Teie e-mailile. Jään ootama [PERSON_NAME] vastust j…" at bounding box center [370, 296] width 420 height 61
click at [375, 333] on textarea "Необходимую информацию для бронирования отправьте на [EMAIL_ADDRESS][DOMAIN_NAM…" at bounding box center [380, 332] width 400 height 13
paste textarea "пожалуйста"
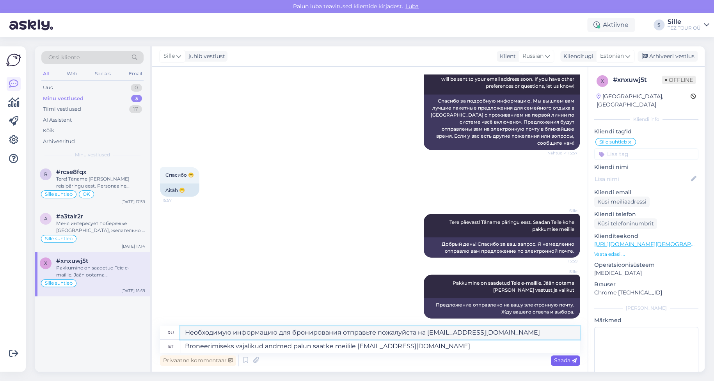
type textarea "Необходимую информацию для бронирования отправьте пожалуйста на [EMAIL_ADDRESS]…"
click at [564, 359] on span "Saada" at bounding box center [565, 360] width 23 height 7
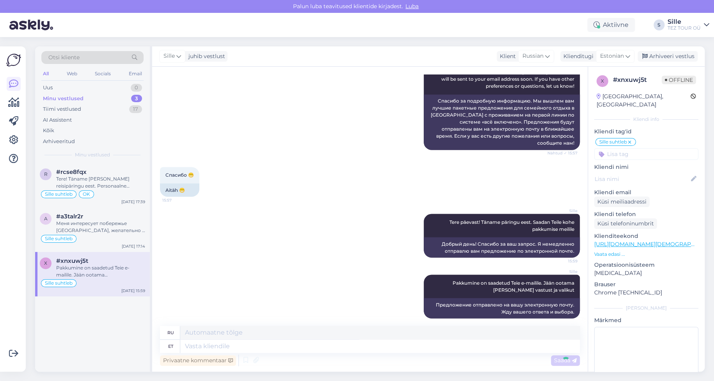
scroll to position [698, 0]
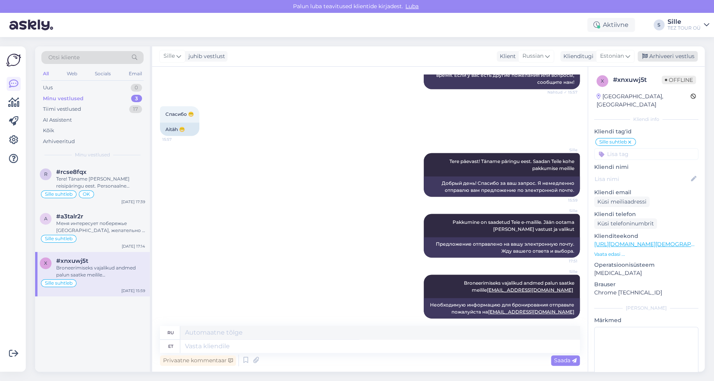
click at [677, 56] on div "Arhiveeri vestlus" at bounding box center [667, 56] width 60 height 11
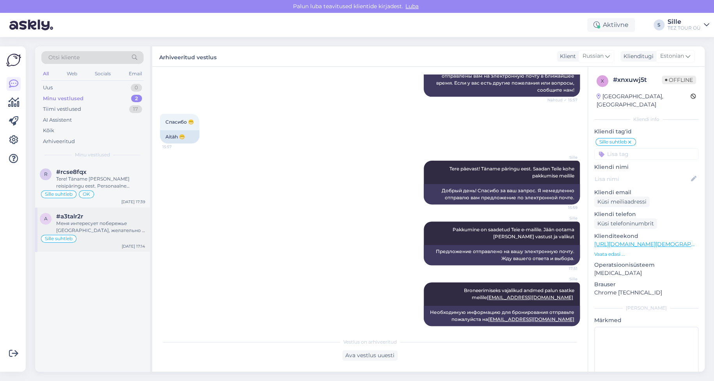
click at [78, 240] on div "Sille suhtleb" at bounding box center [92, 238] width 105 height 9
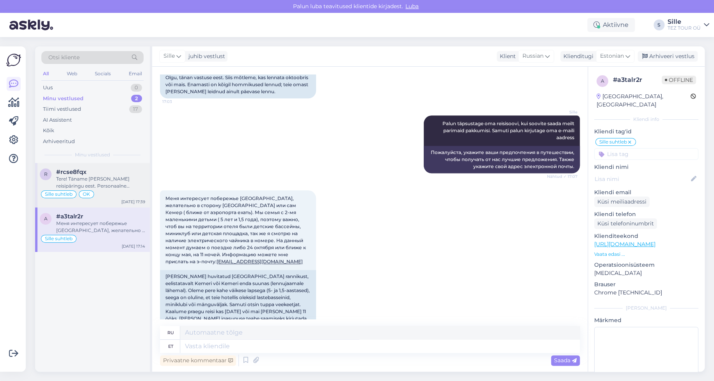
click at [89, 195] on div "OK" at bounding box center [86, 194] width 15 height 8
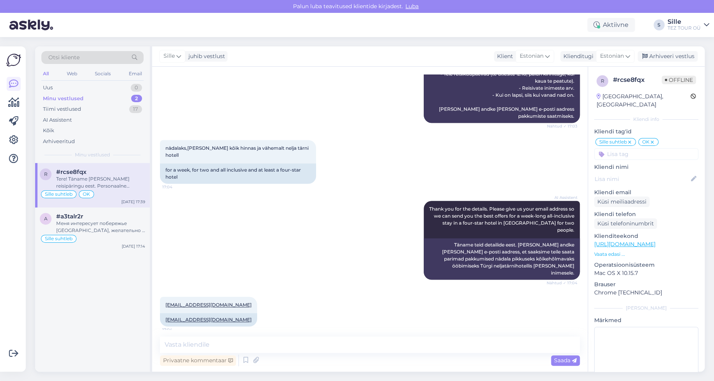
scroll to position [360, 0]
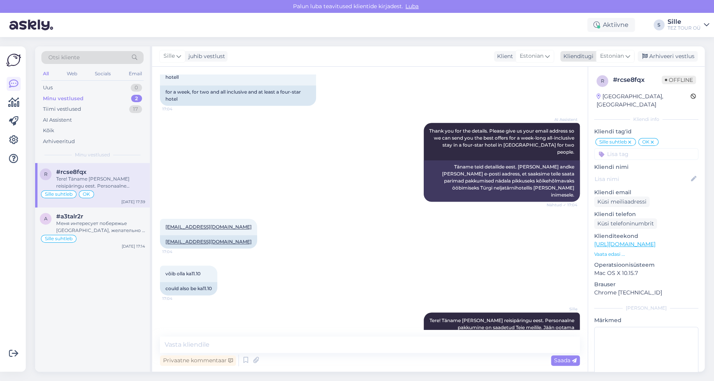
click at [670, 57] on div "Arhiveeri vestlus" at bounding box center [667, 56] width 60 height 11
